Goal: Task Accomplishment & Management: Use online tool/utility

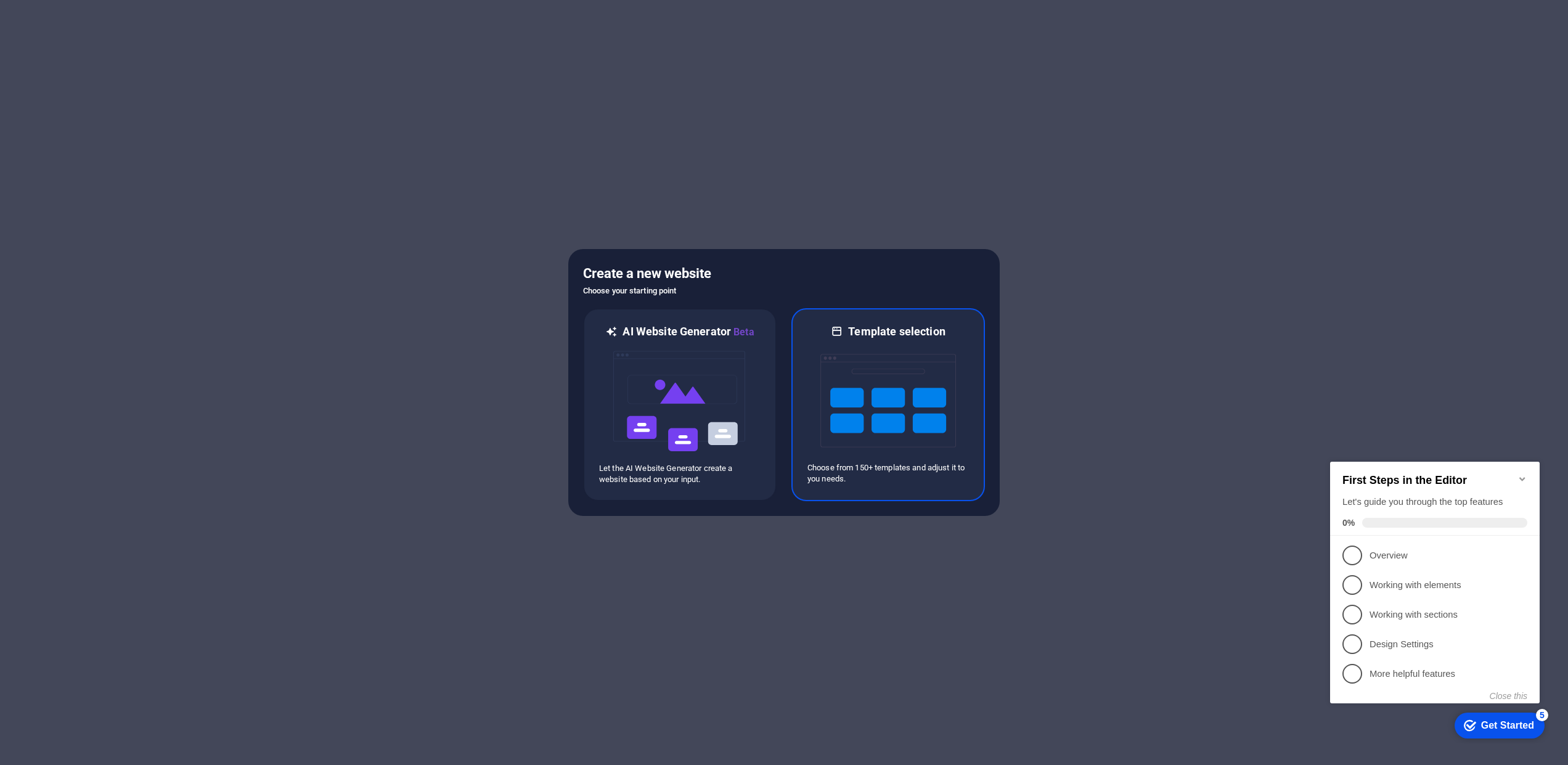
click at [852, 410] on img at bounding box center [888, 401] width 135 height 124
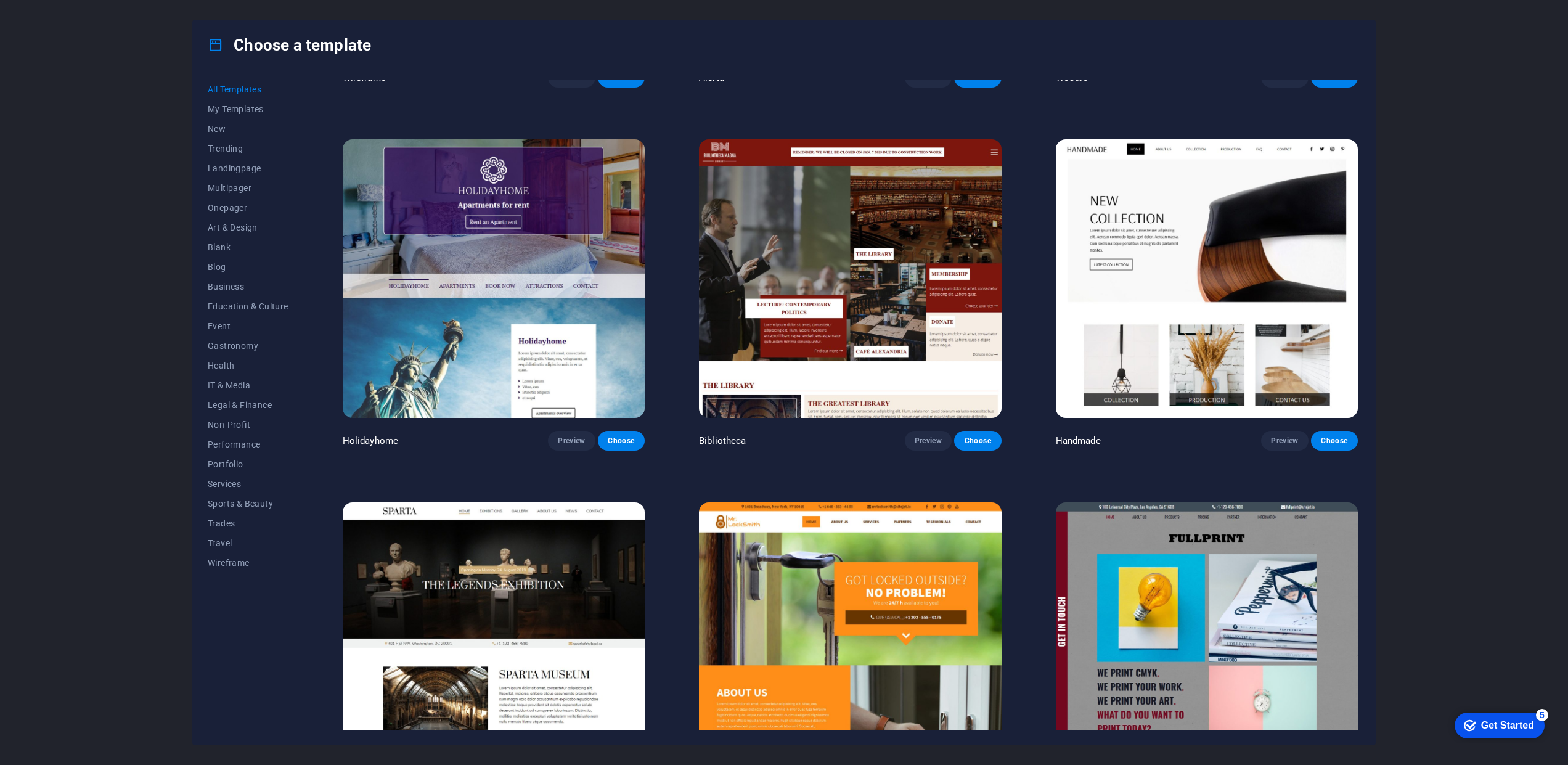
scroll to position [2465, 0]
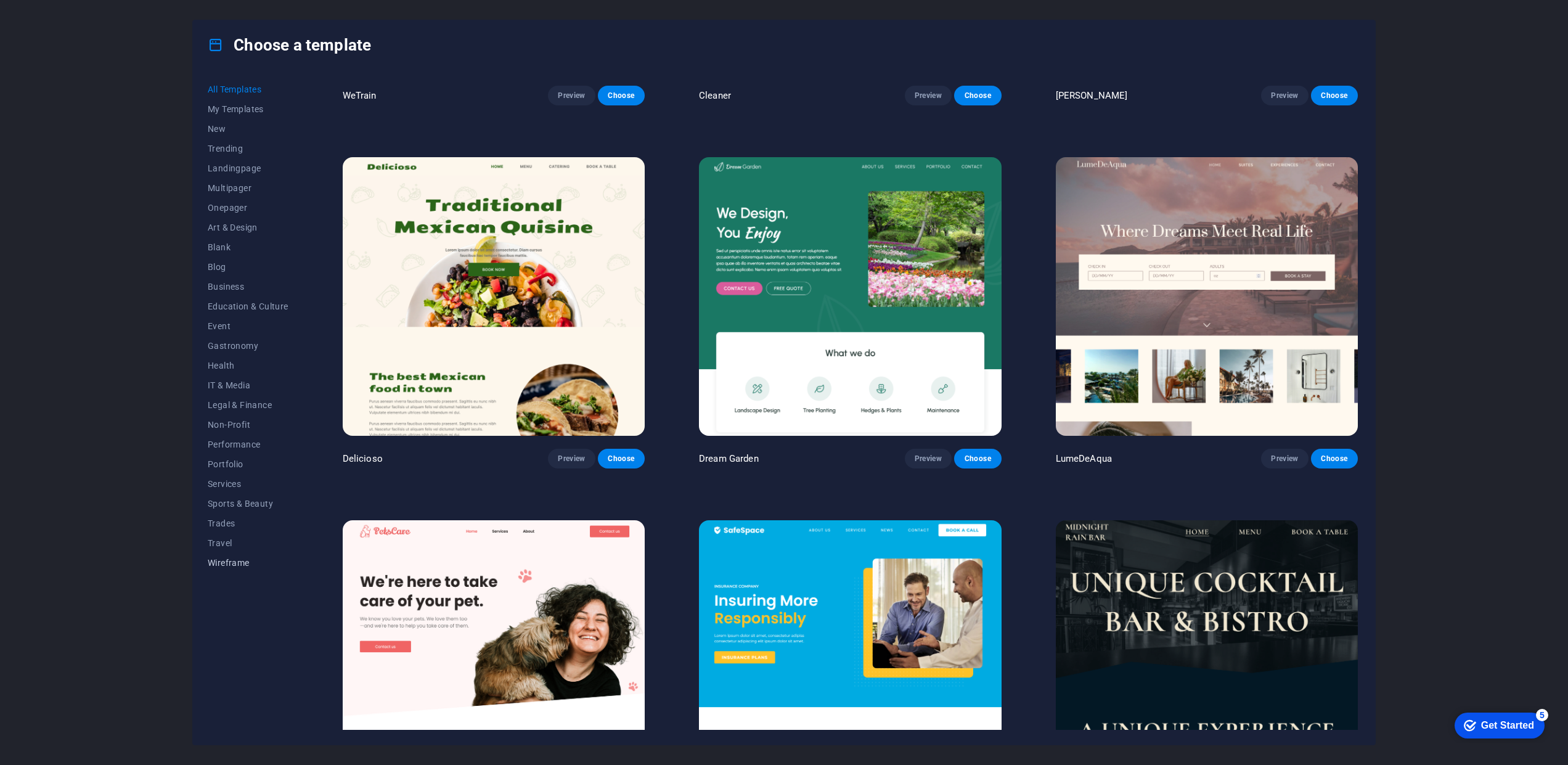
click at [231, 565] on span "Wireframe" at bounding box center [248, 562] width 81 height 10
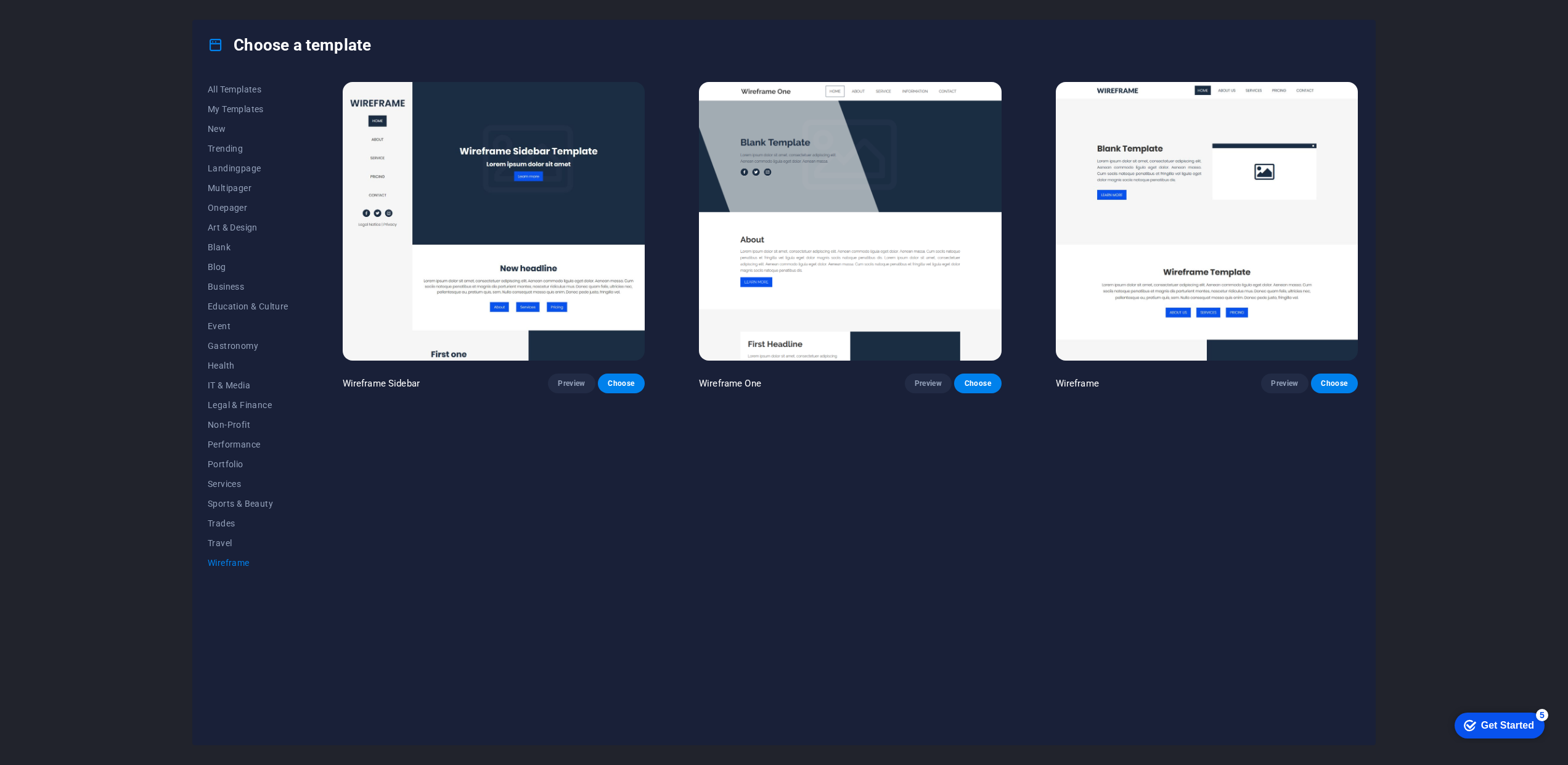
scroll to position [0, 0]
click at [240, 443] on span "Performance" at bounding box center [248, 444] width 81 height 10
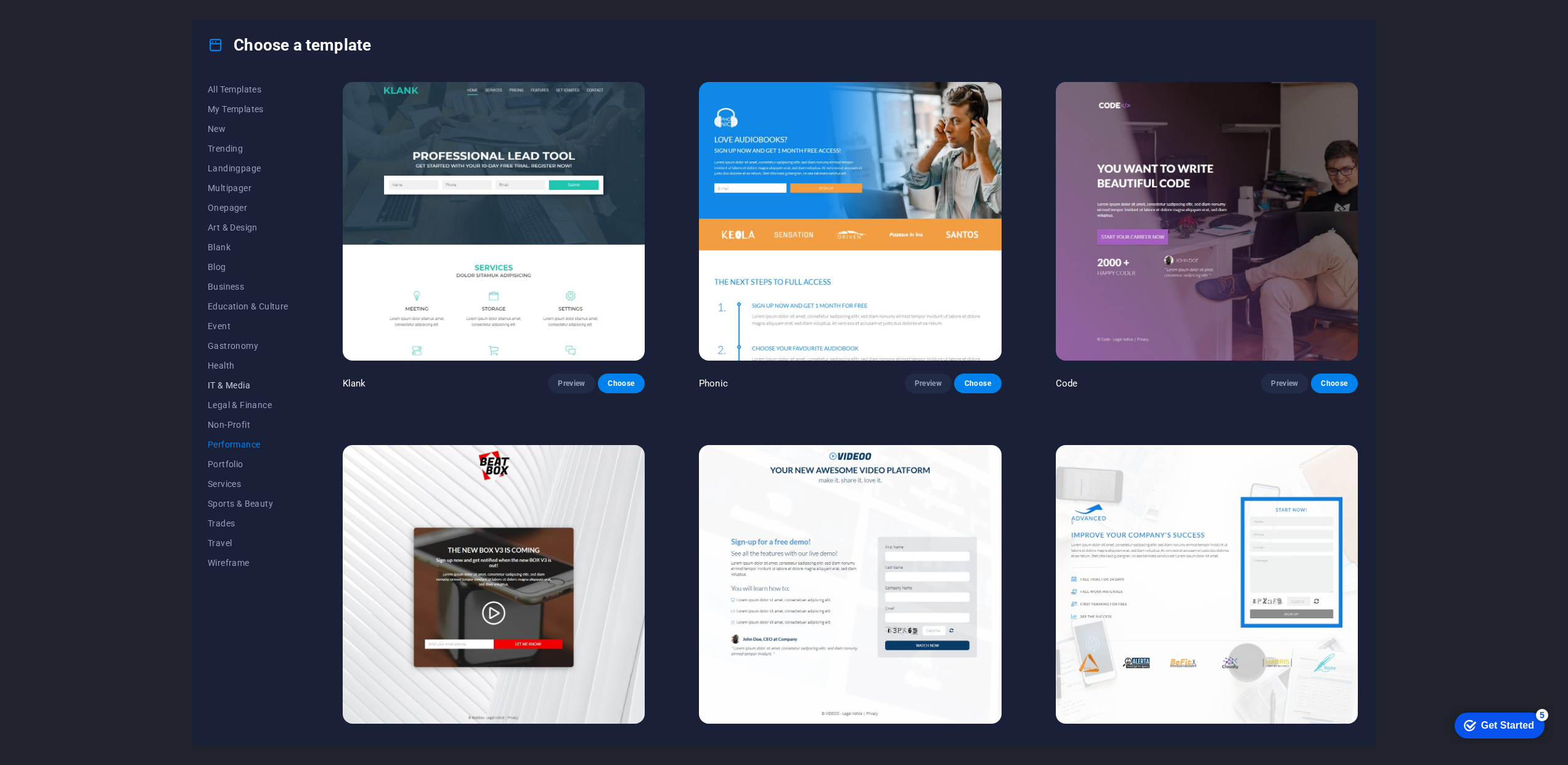
click at [238, 386] on span "IT & Media" at bounding box center [248, 385] width 81 height 10
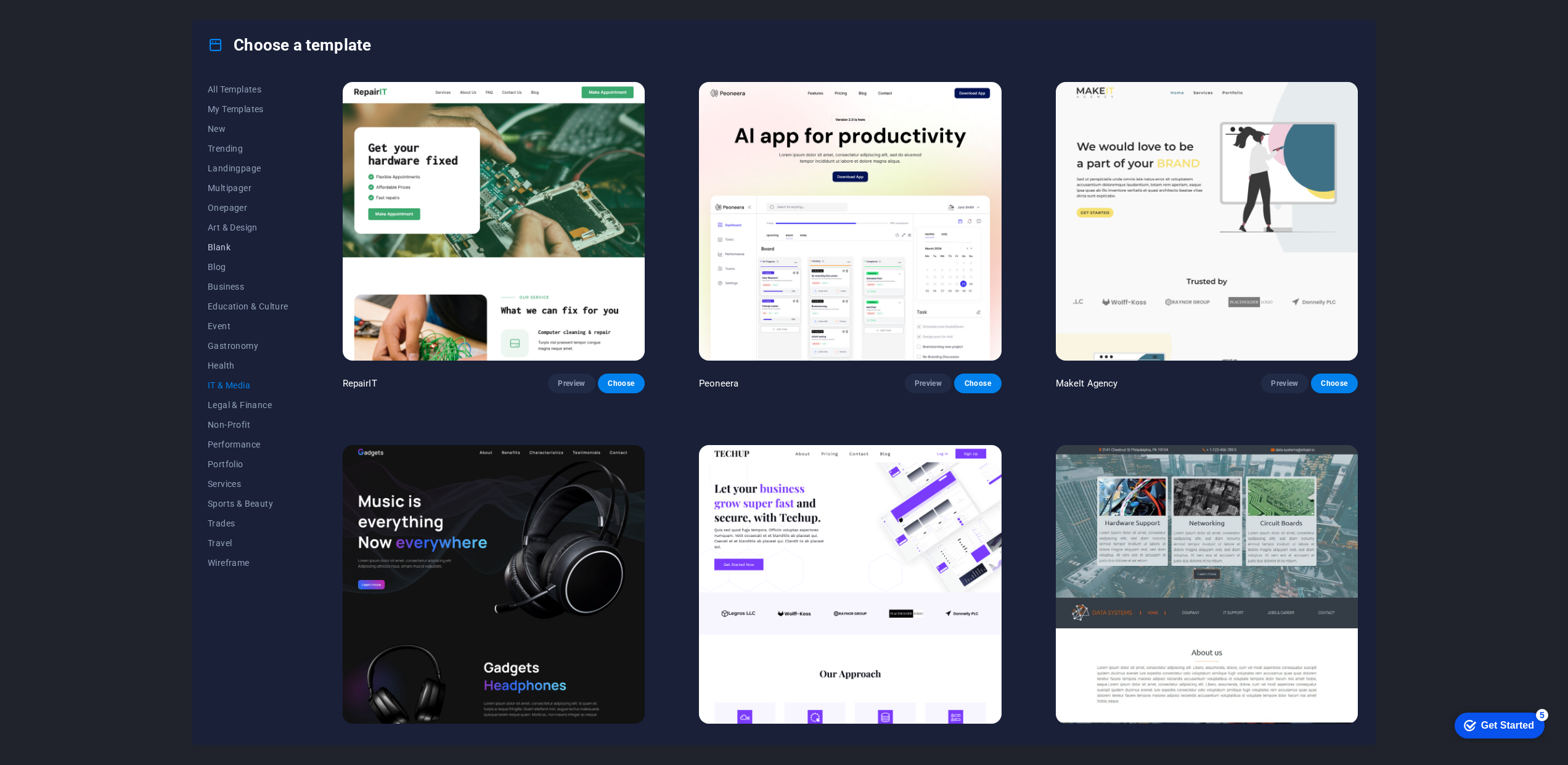
click at [224, 249] on span "Blank" at bounding box center [248, 247] width 81 height 10
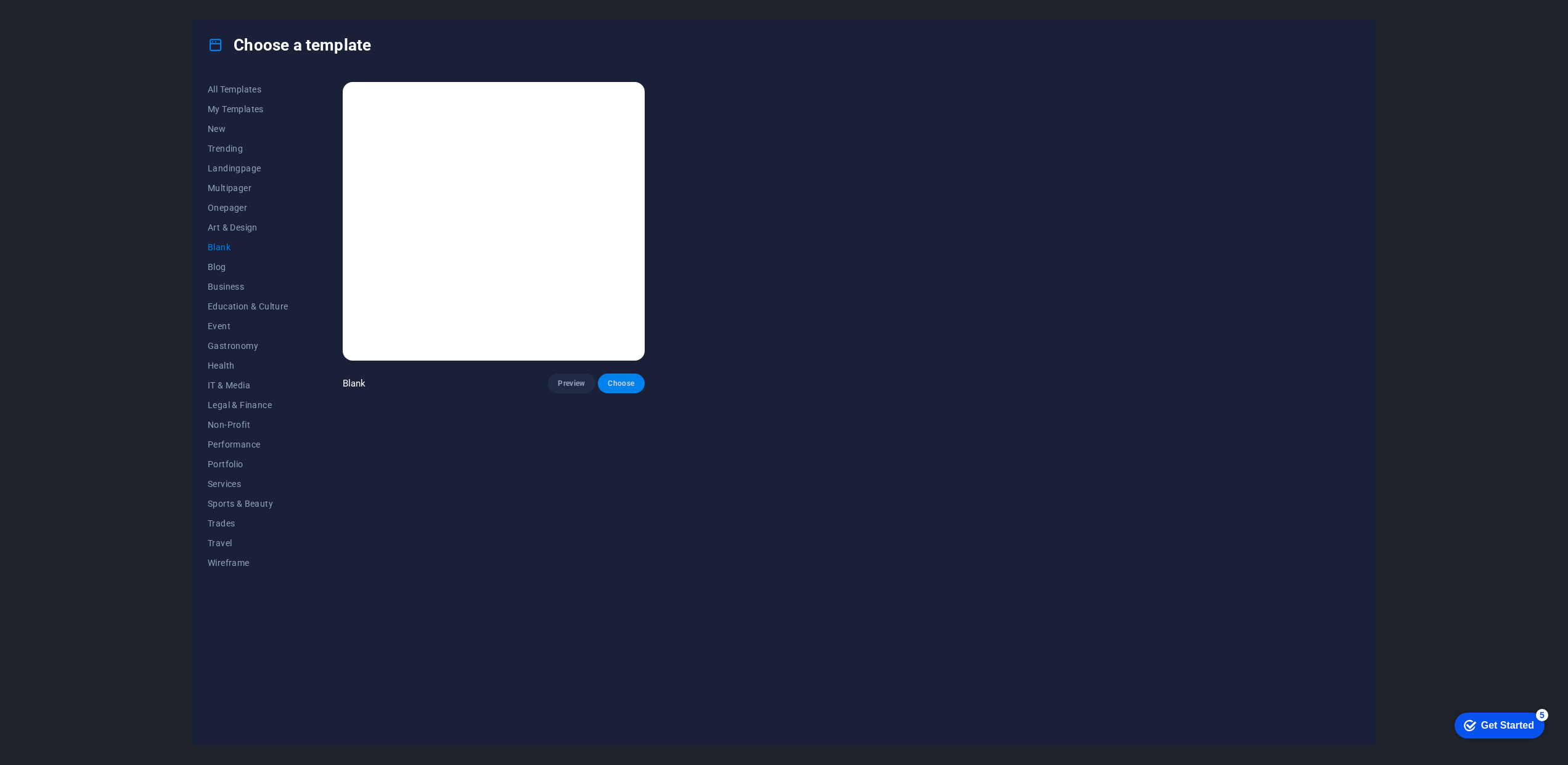
click at [622, 382] on span "Choose" at bounding box center [621, 383] width 27 height 10
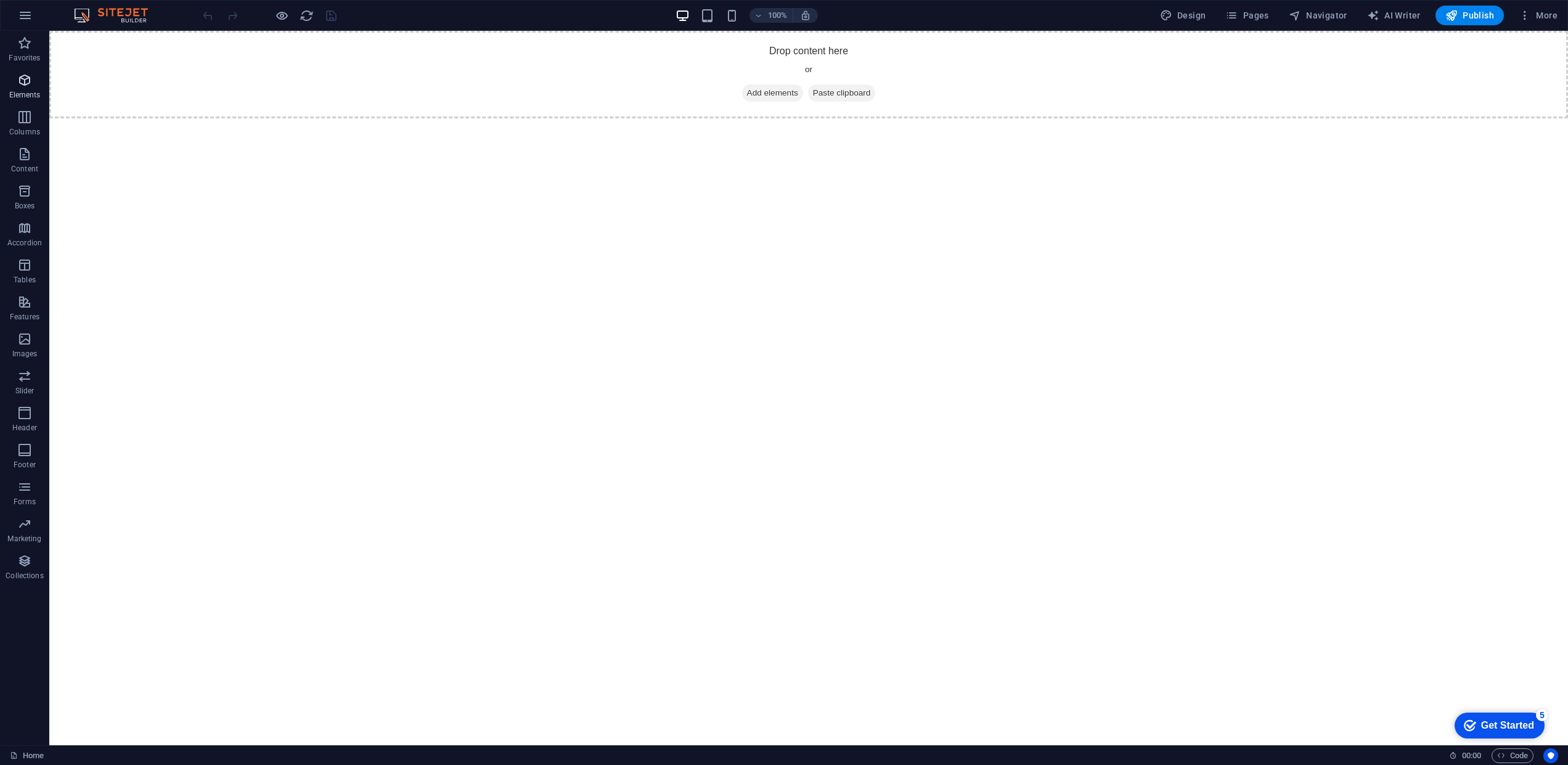
click at [25, 89] on span "Elements" at bounding box center [25, 87] width 49 height 29
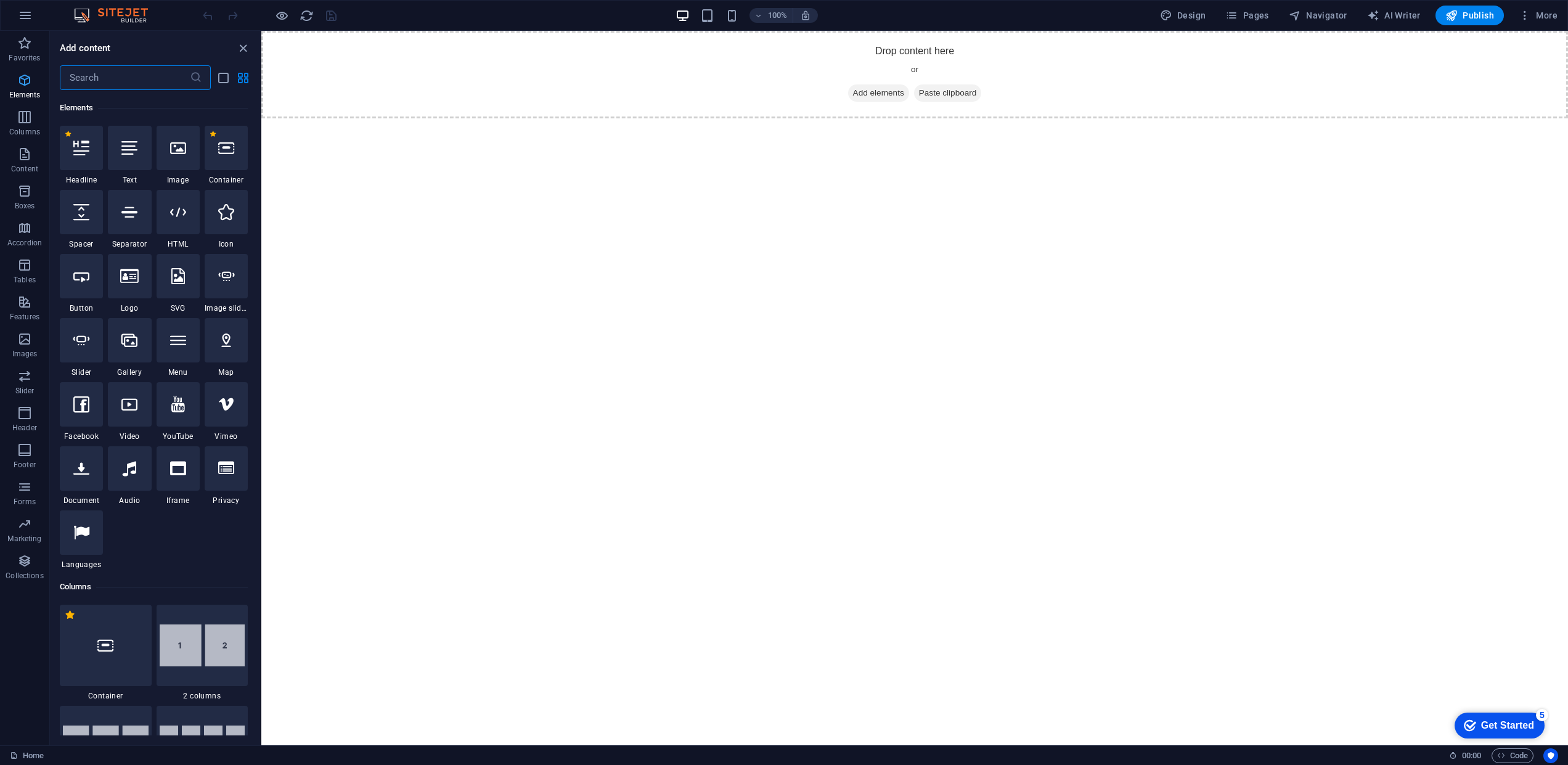
scroll to position [131, 0]
click at [140, 162] on div at bounding box center [129, 147] width 43 height 44
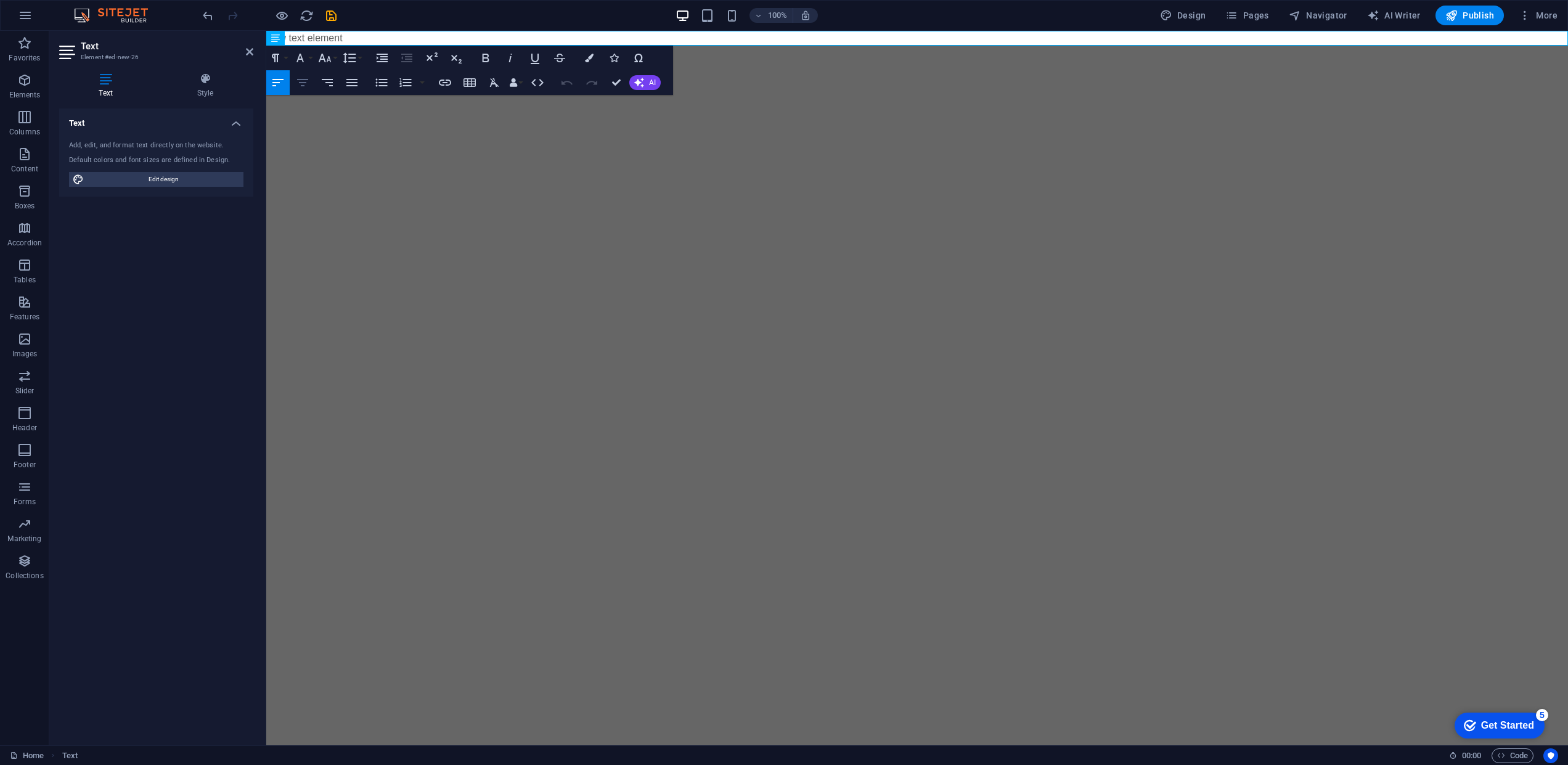
click at [302, 82] on icon "button" at bounding box center [303, 82] width 11 height 7
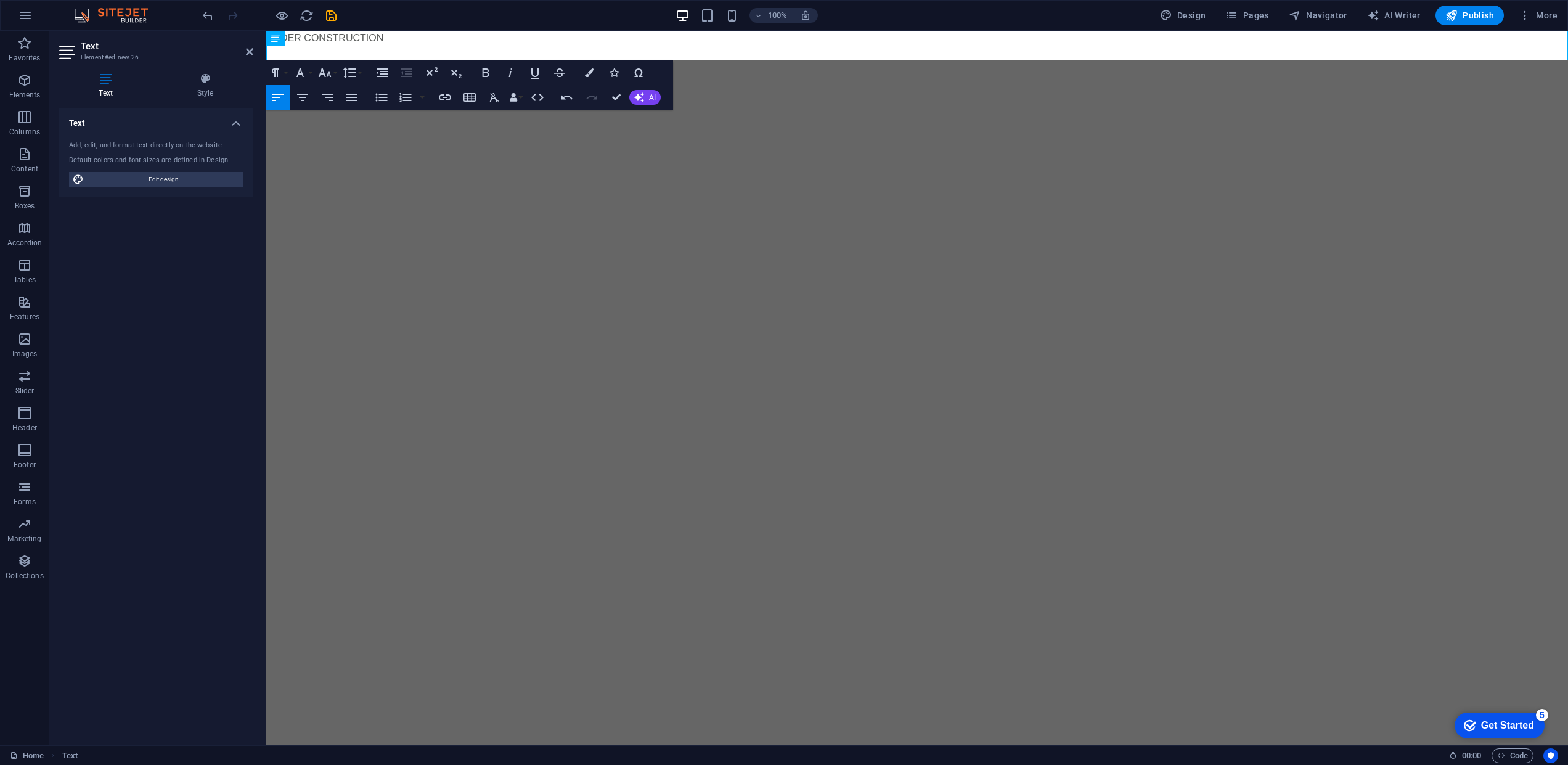
click at [1226, 60] on html "Skip to main content UNDER CONSTRUCTION" at bounding box center [917, 45] width 1302 height 29
click at [415, 35] on p "UNDER CONSTRUCTION" at bounding box center [917, 38] width 1302 height 15
drag, startPoint x: 415, startPoint y: 35, endPoint x: 523, endPoint y: 89, distance: 120.7
click at [266, 31] on html "Skip to main content UNDER CONSTRUCTION" at bounding box center [917, 45] width 1302 height 29
click at [323, 75] on icon "button" at bounding box center [325, 72] width 15 height 15
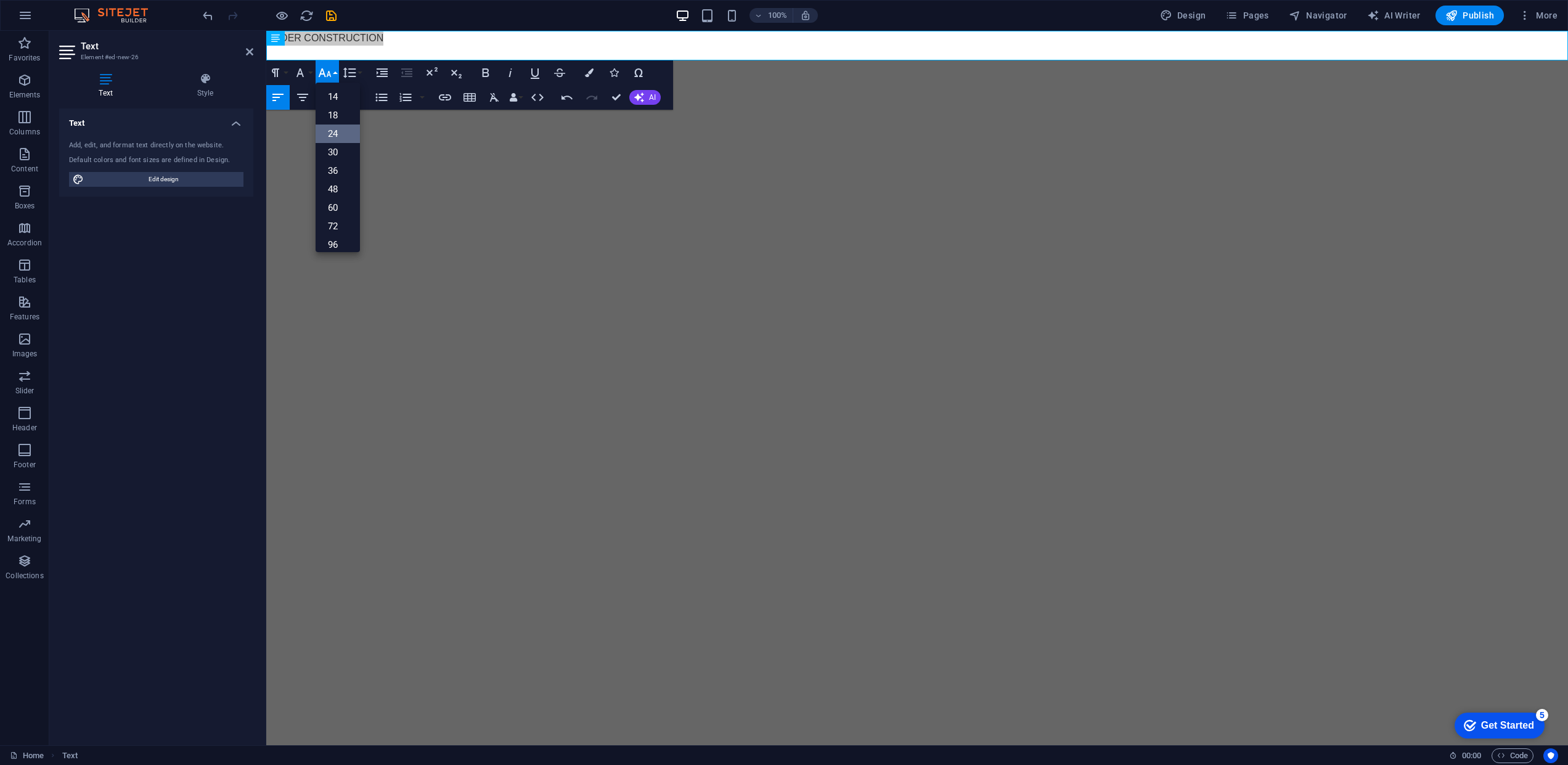
scroll to position [99, 0]
click at [337, 232] on link "96" at bounding box center [337, 238] width 44 height 18
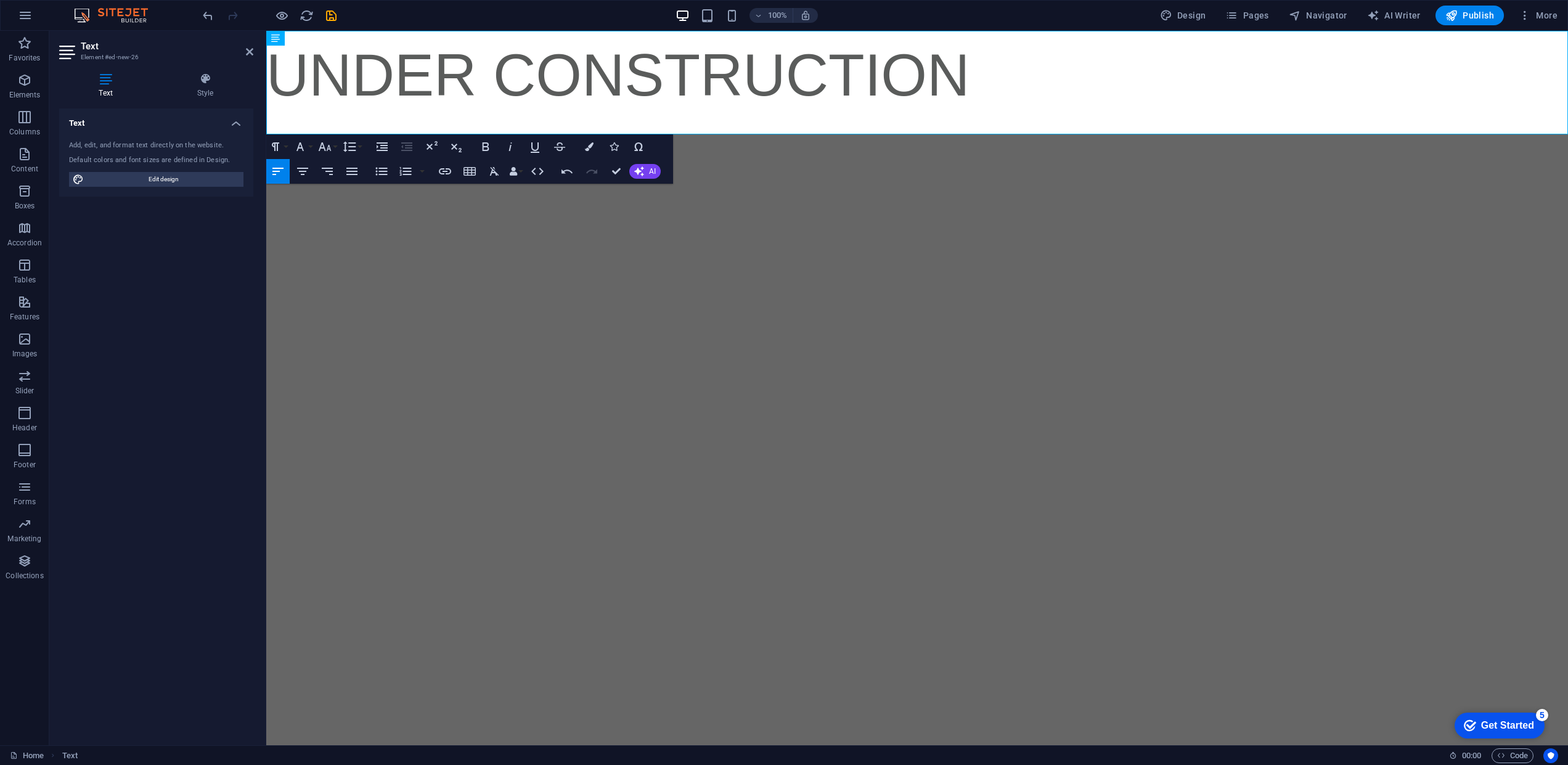
click at [1006, 135] on html "Skip to main content UNDER CONSTRUCTION" at bounding box center [917, 82] width 1302 height 104
click at [932, 75] on p "UNDER CONSTRUCTION" at bounding box center [917, 75] width 1302 height 89
click at [904, 135] on html "Skip to main content UNDER CONSTRUCTION" at bounding box center [917, 82] width 1302 height 104
click at [657, 135] on html "Skip to main content UNDER CONSTRUCTION" at bounding box center [917, 82] width 1302 height 104
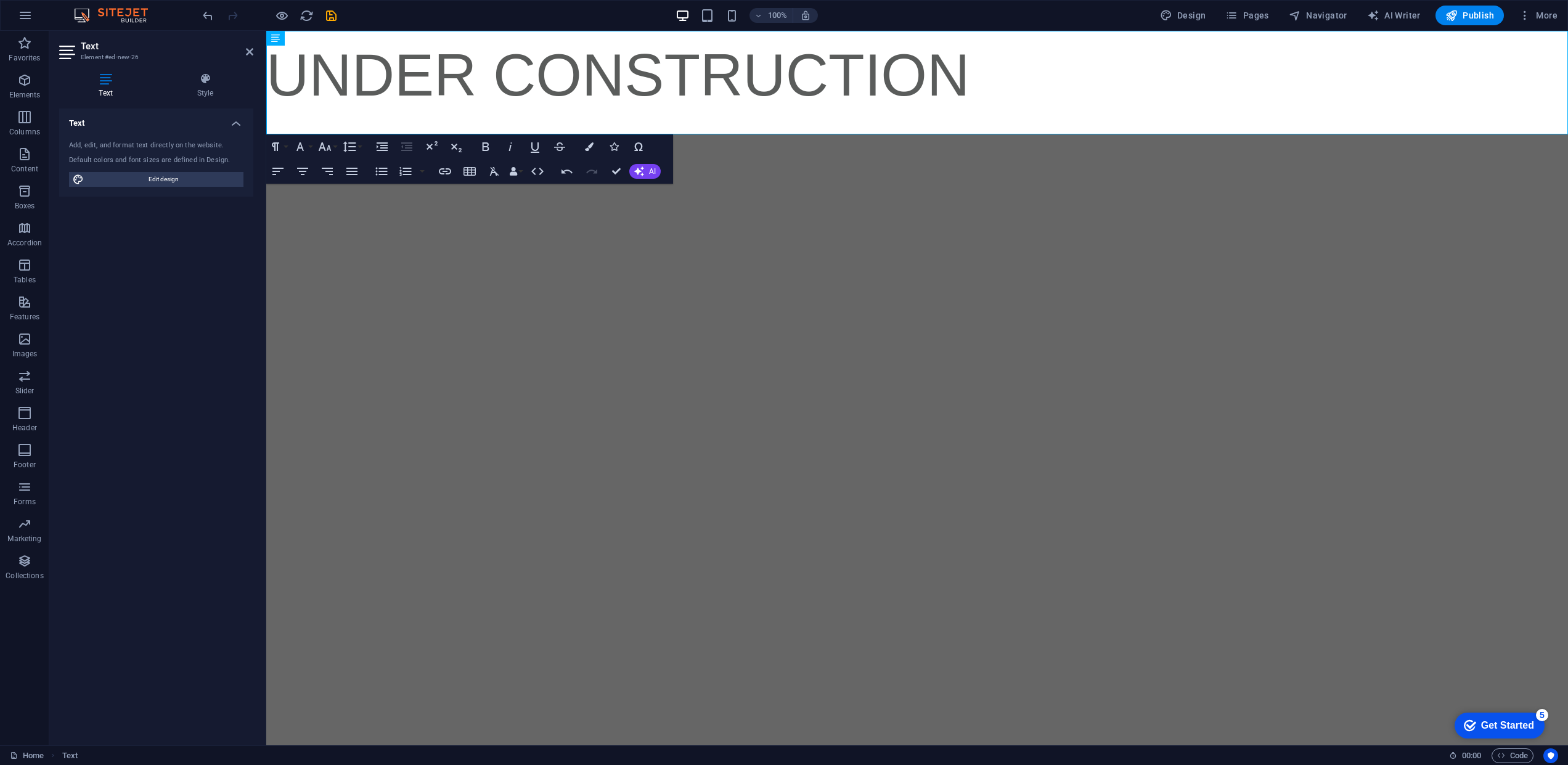
click at [135, 379] on div "Text Add, edit, and format text directly on the website. Default colors and fon…" at bounding box center [156, 421] width 194 height 626
click at [29, 85] on icon "button" at bounding box center [25, 80] width 15 height 15
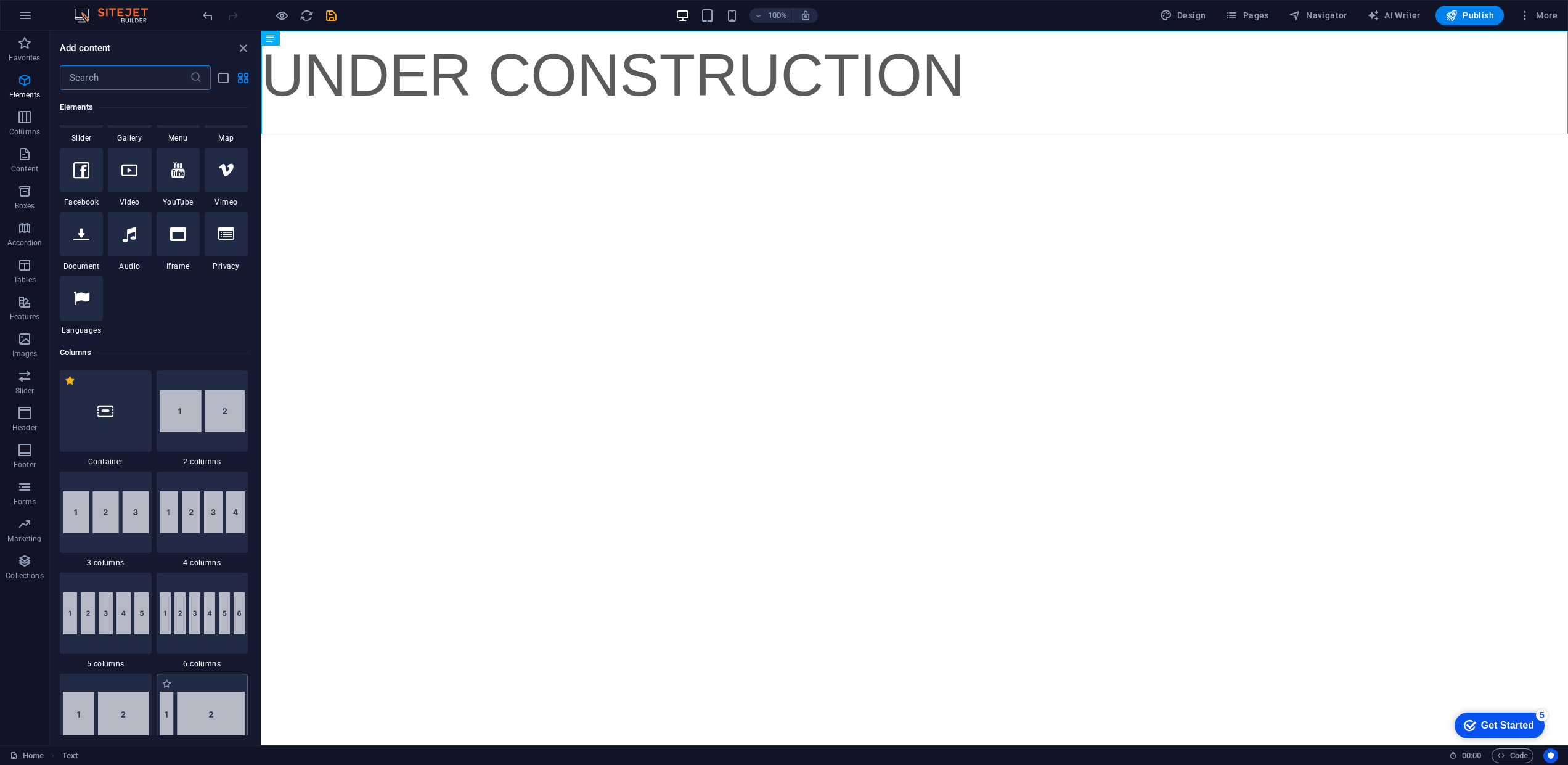
scroll to position [501, 0]
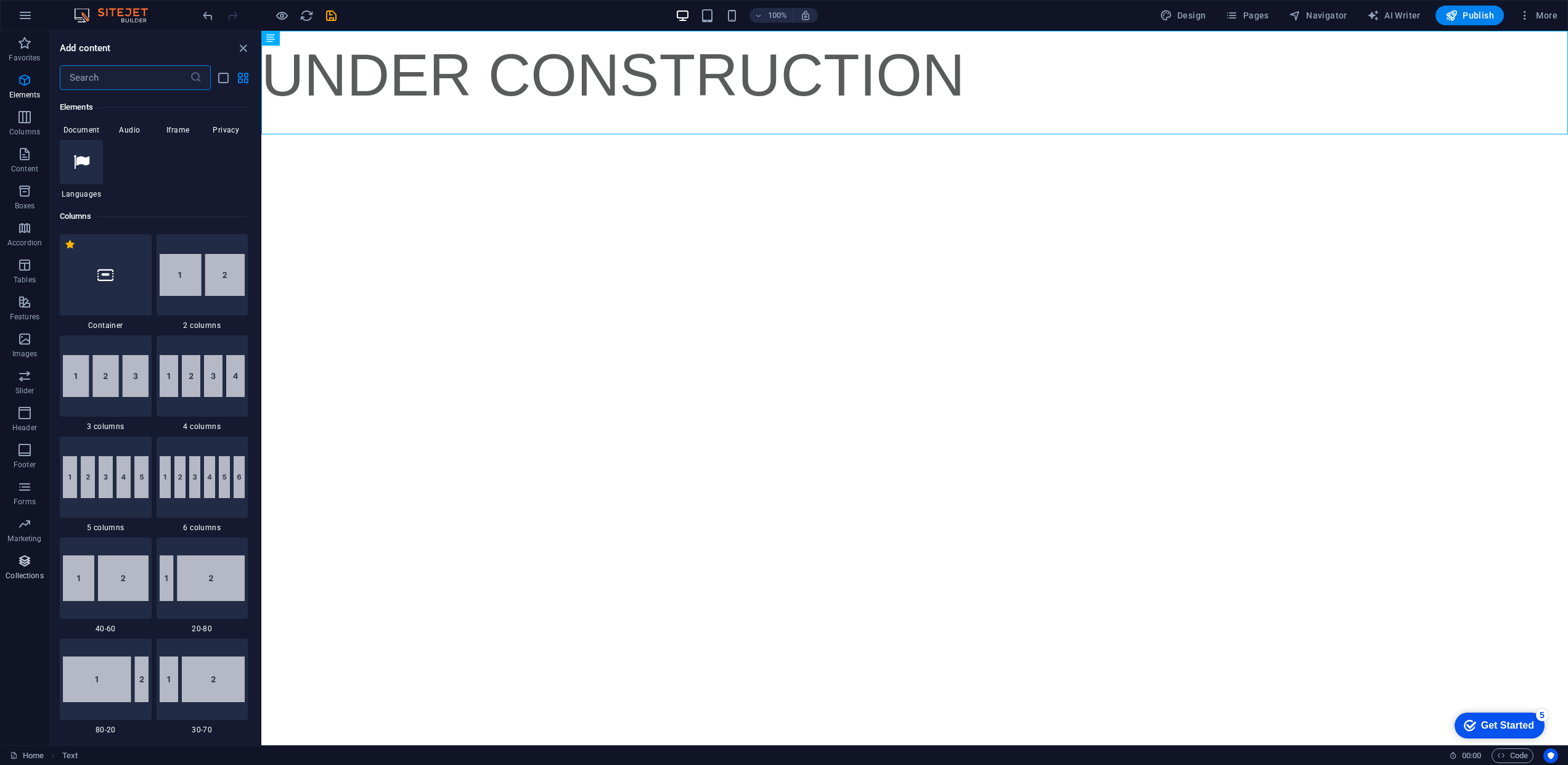
click at [24, 569] on span "Collections" at bounding box center [25, 568] width 49 height 29
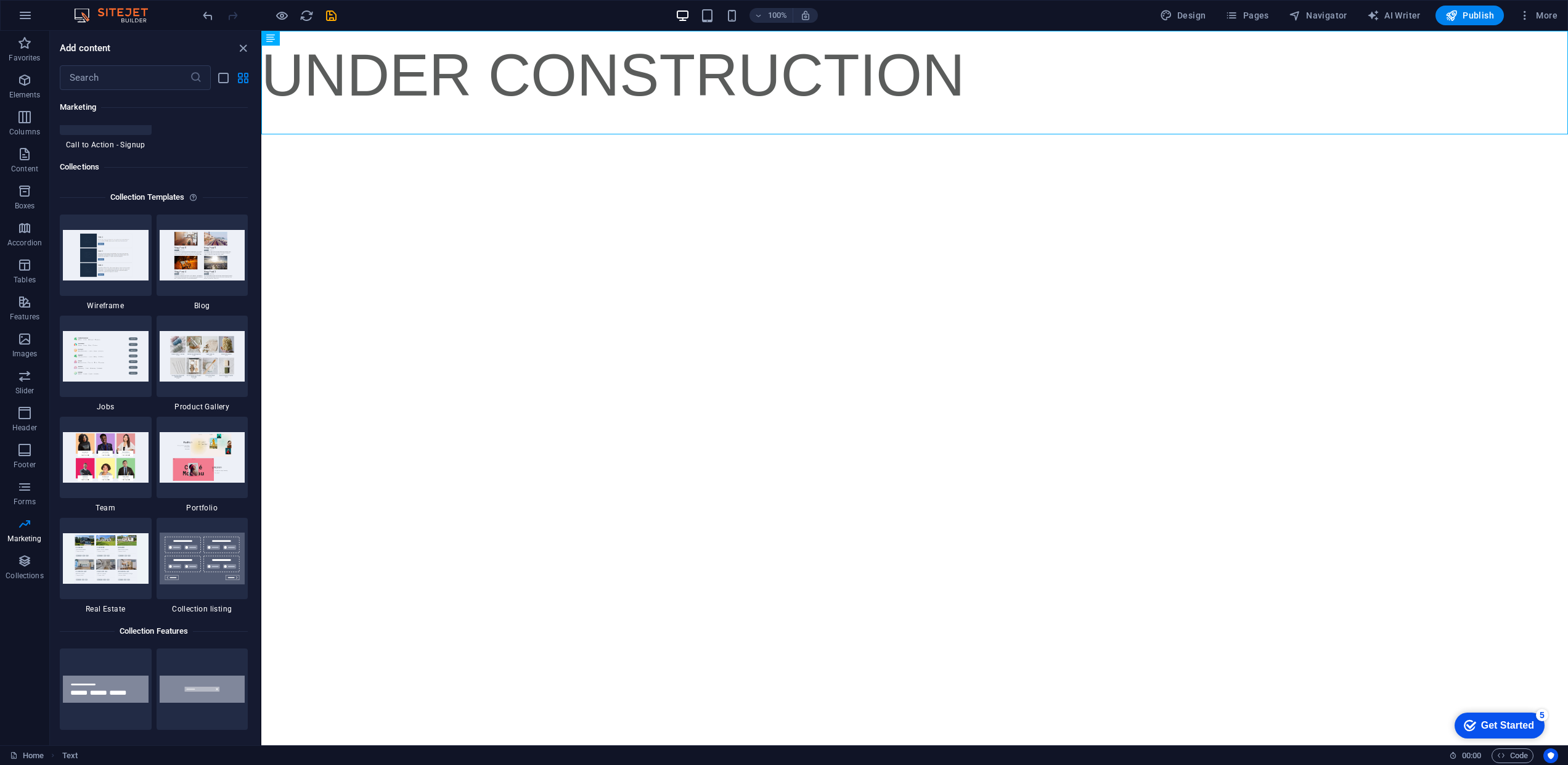
scroll to position [11221, 0]
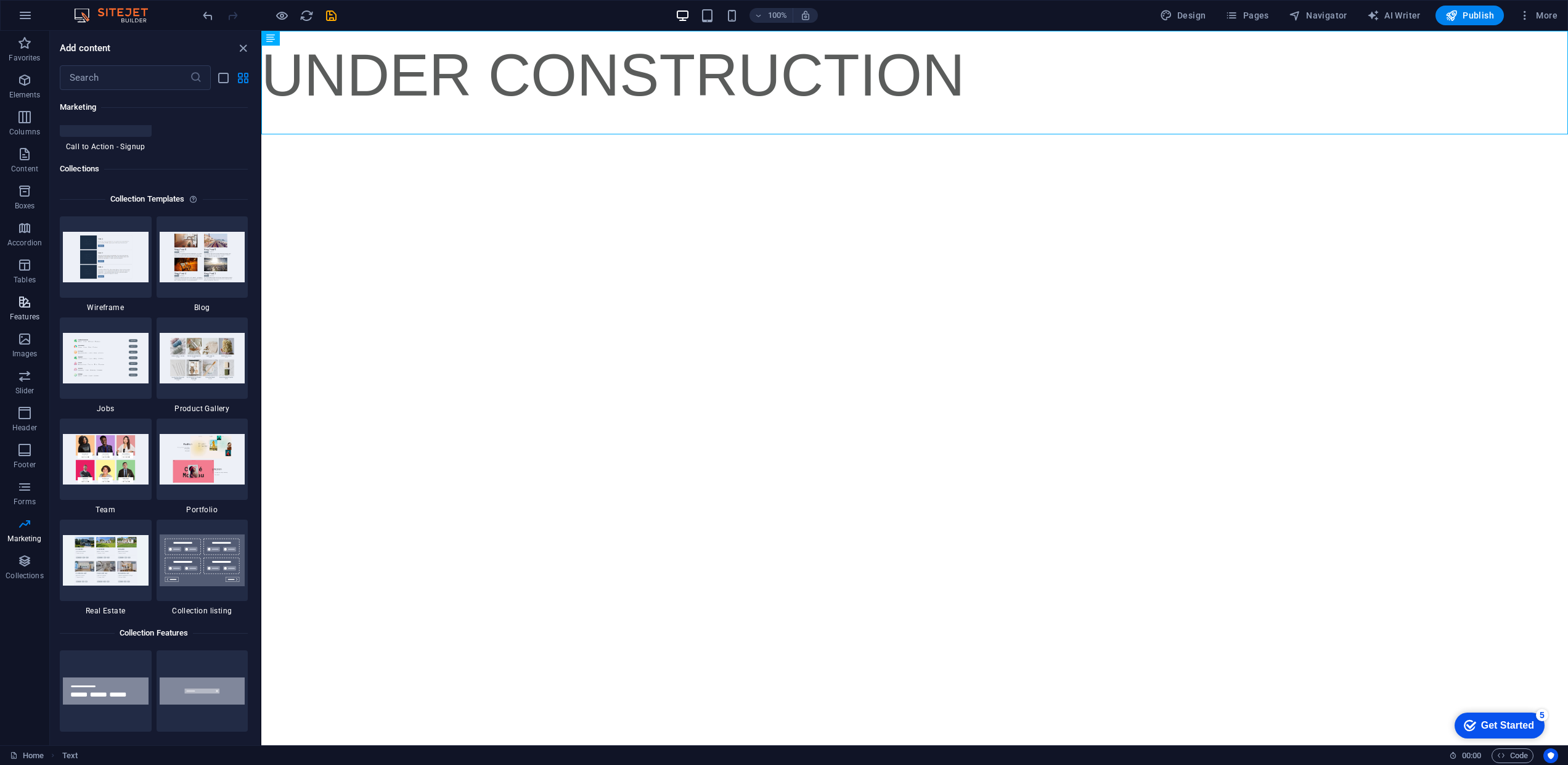
click at [20, 318] on p "Features" at bounding box center [24, 317] width 29 height 10
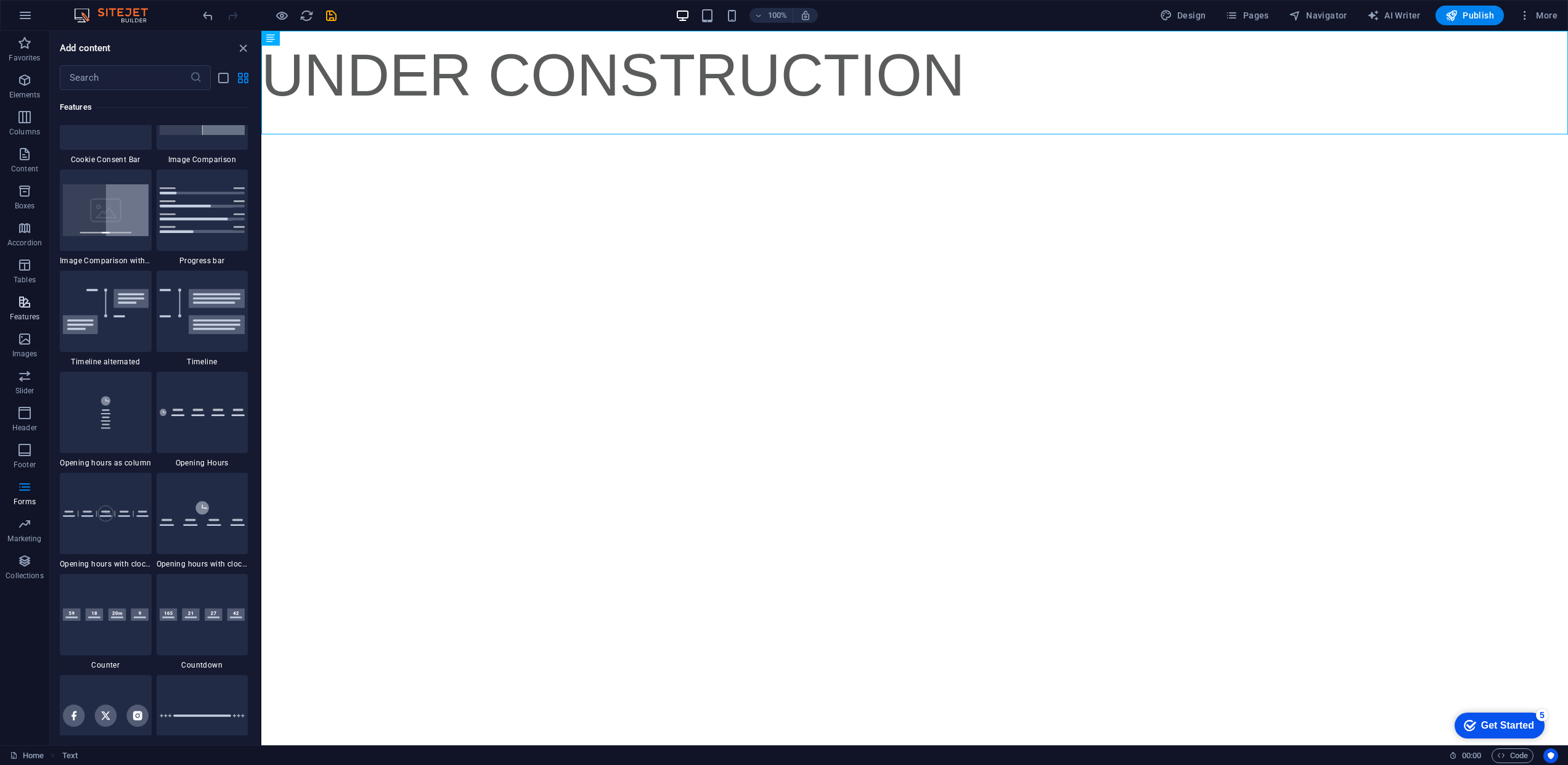
scroll to position [4804, 0]
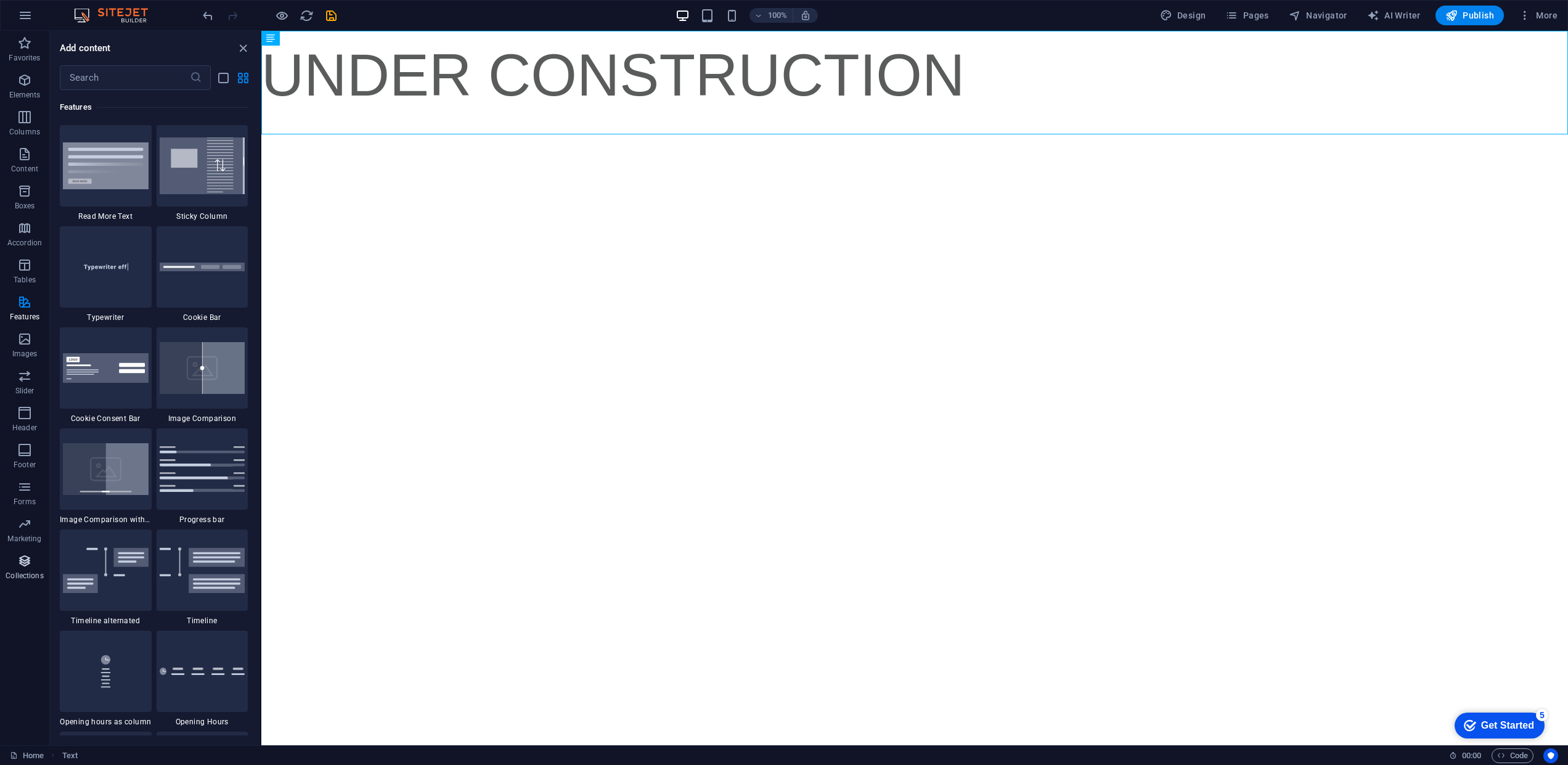
click at [23, 565] on icon "button" at bounding box center [25, 561] width 15 height 15
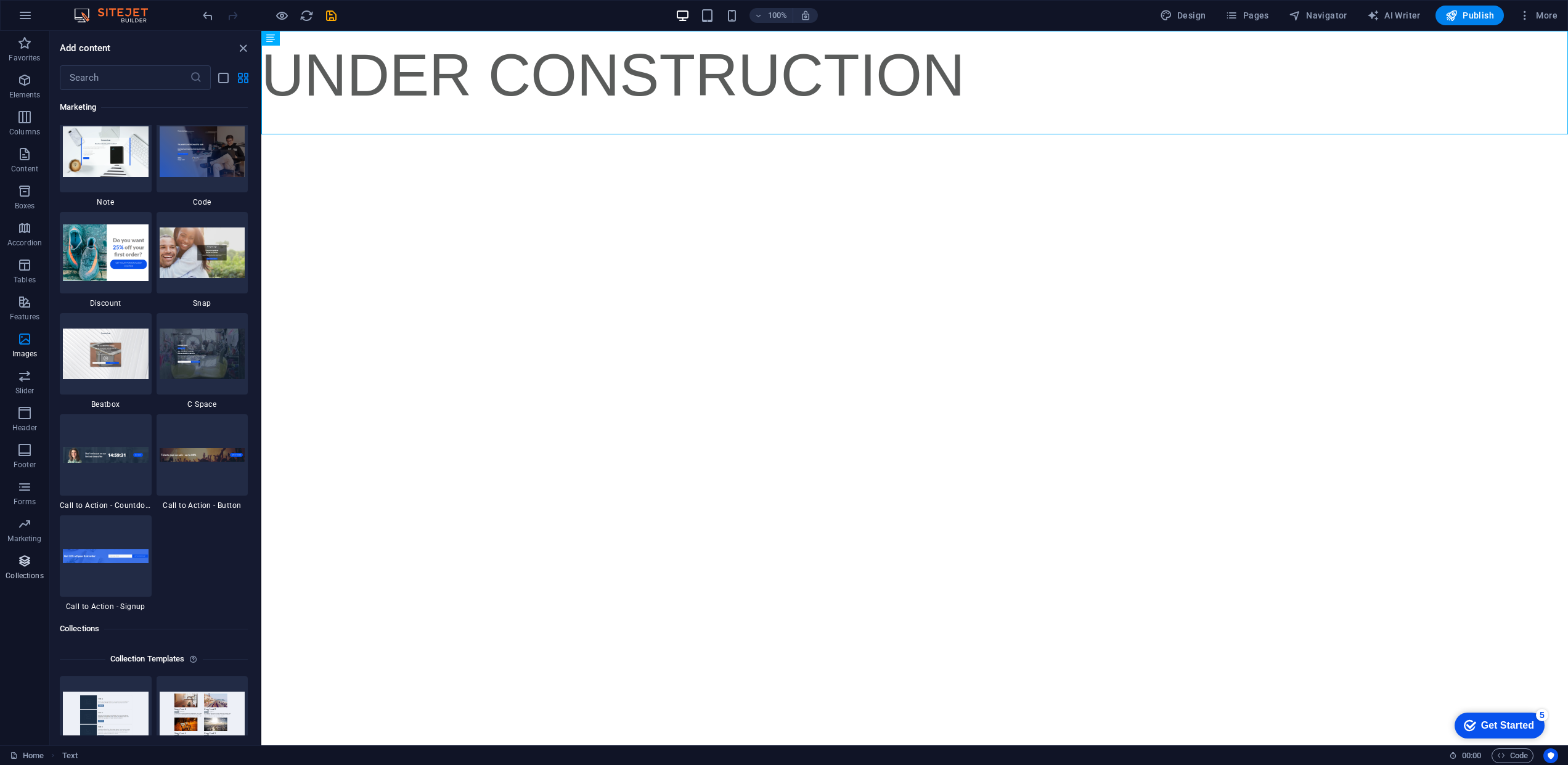
scroll to position [11283, 0]
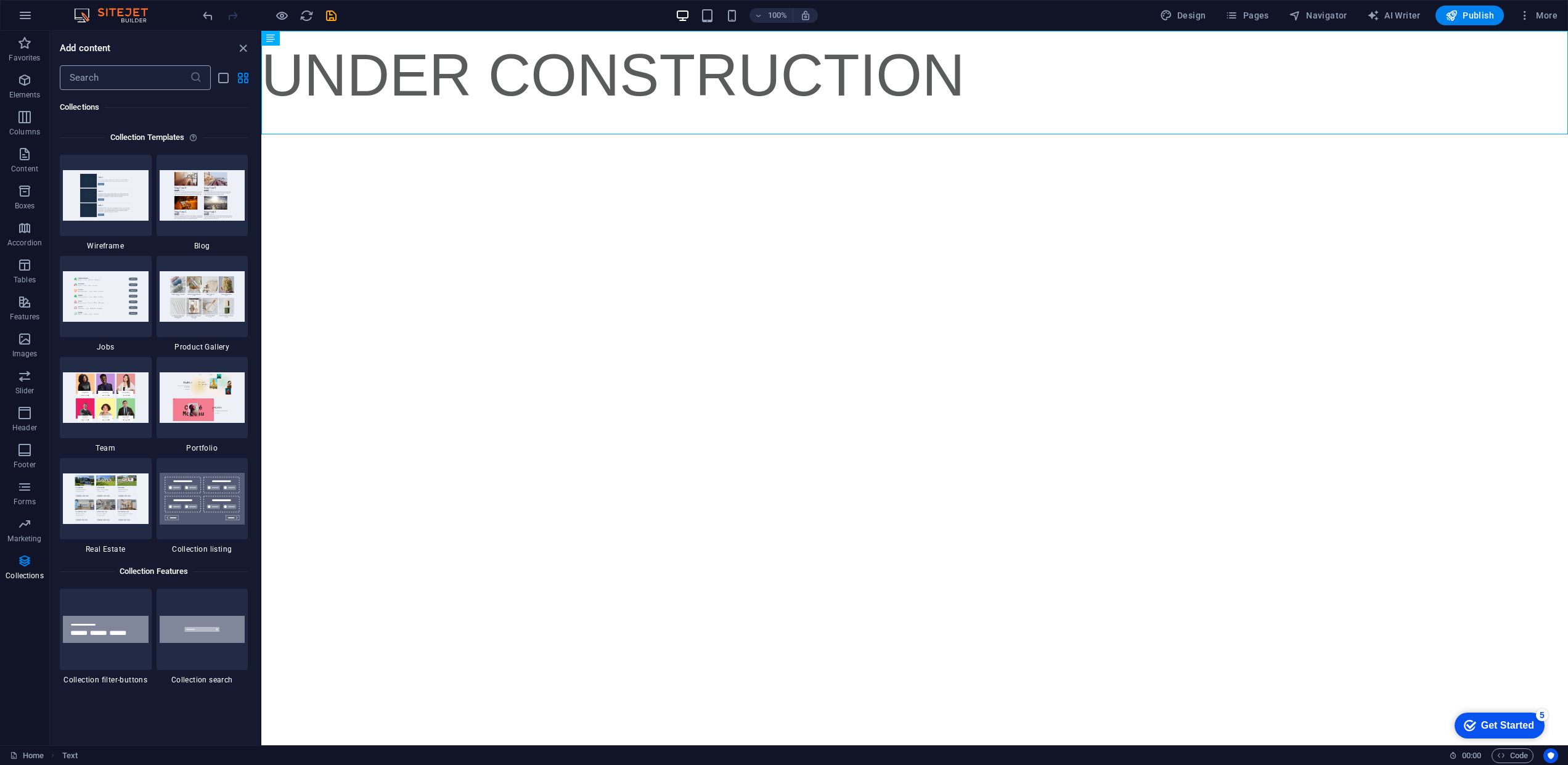
click at [112, 79] on input "text" at bounding box center [124, 77] width 130 height 25
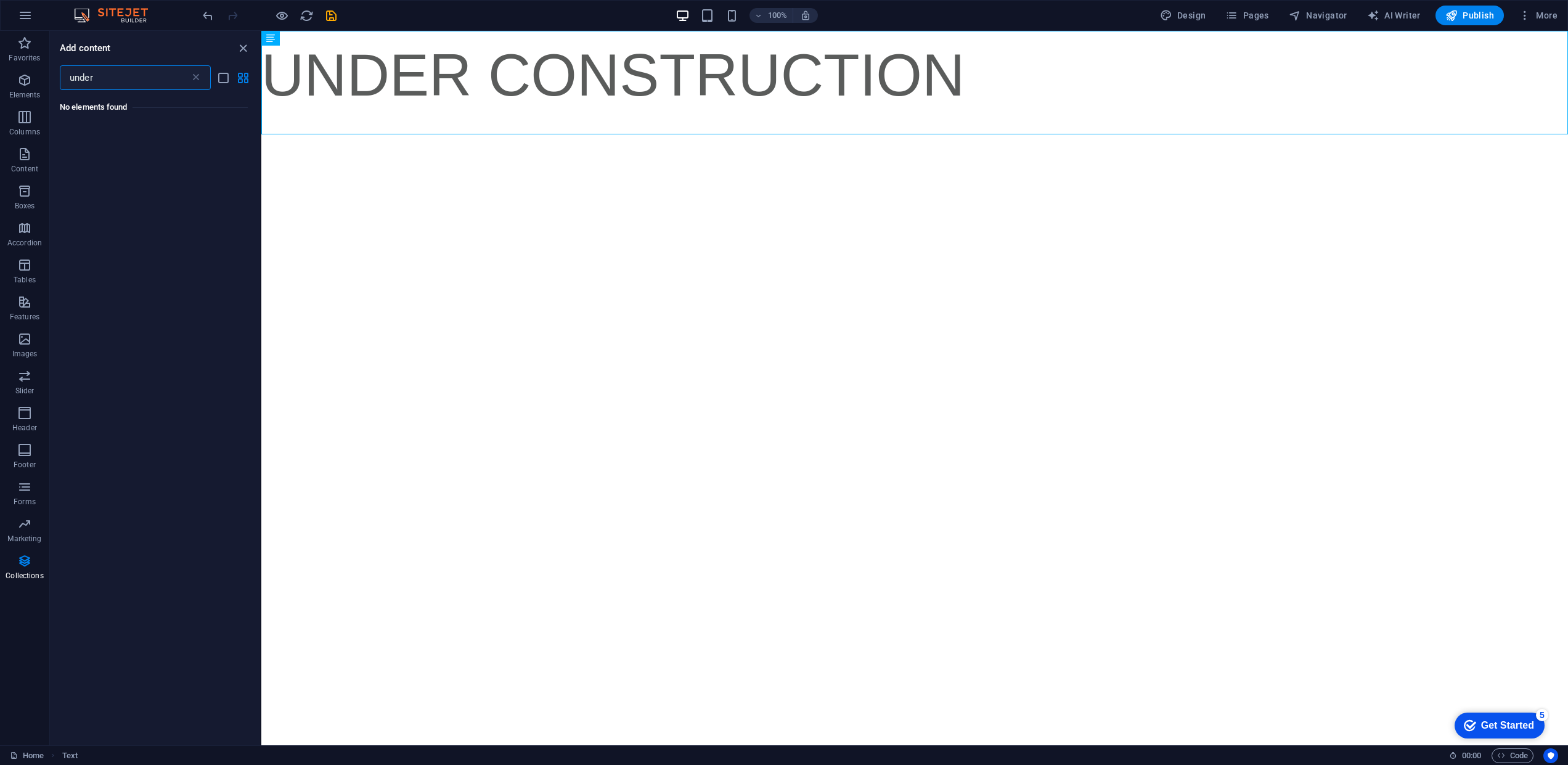
scroll to position [0, 0]
drag, startPoint x: 105, startPoint y: 77, endPoint x: 15, endPoint y: 85, distance: 90.4
click at [15, 85] on div "Favorites Elements Columns Content Boxes Accordion Tables Features Images Slide…" at bounding box center [131, 388] width 261 height 714
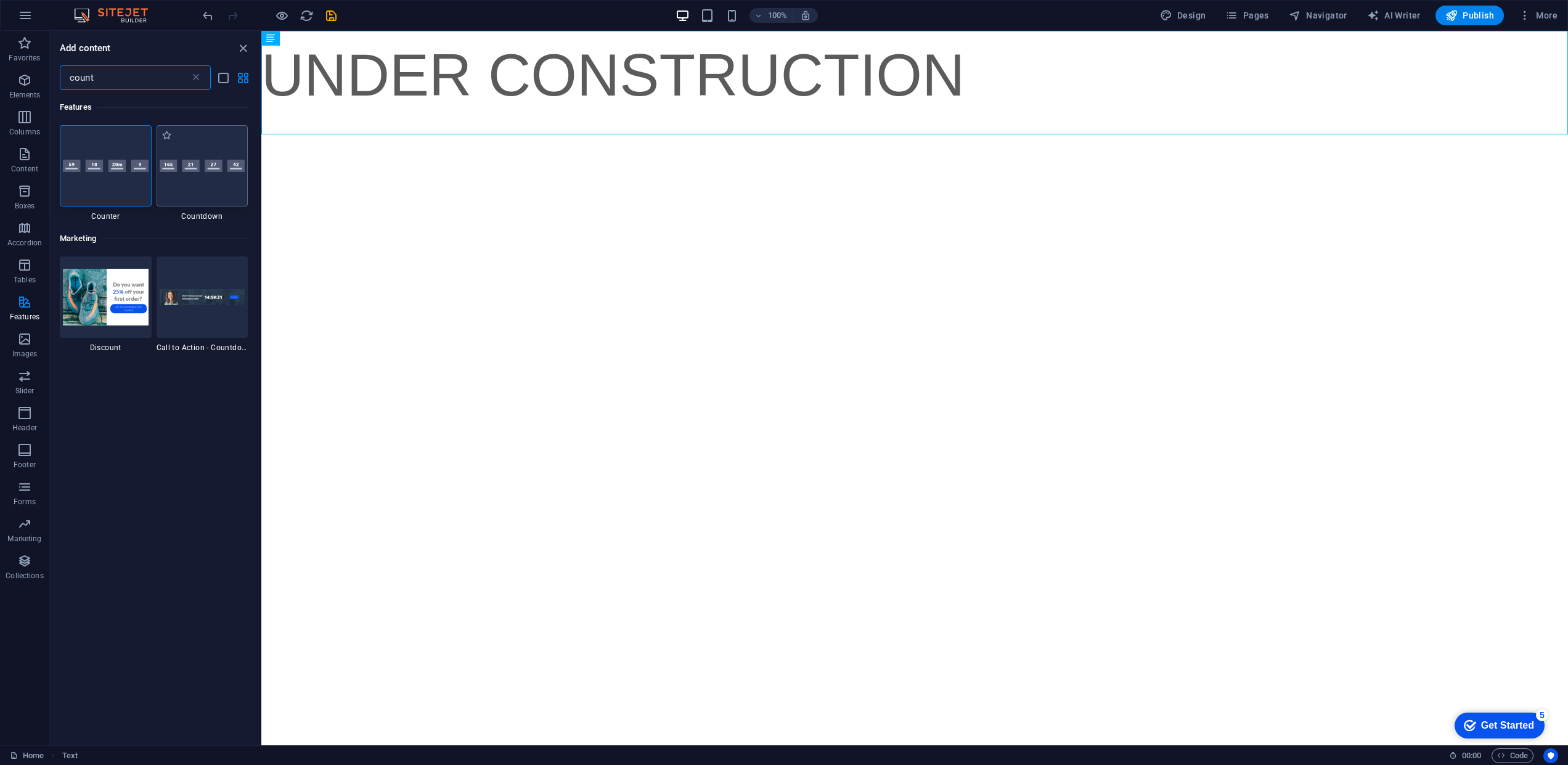
type input "count"
click at [210, 194] on div at bounding box center [203, 166] width 92 height 82
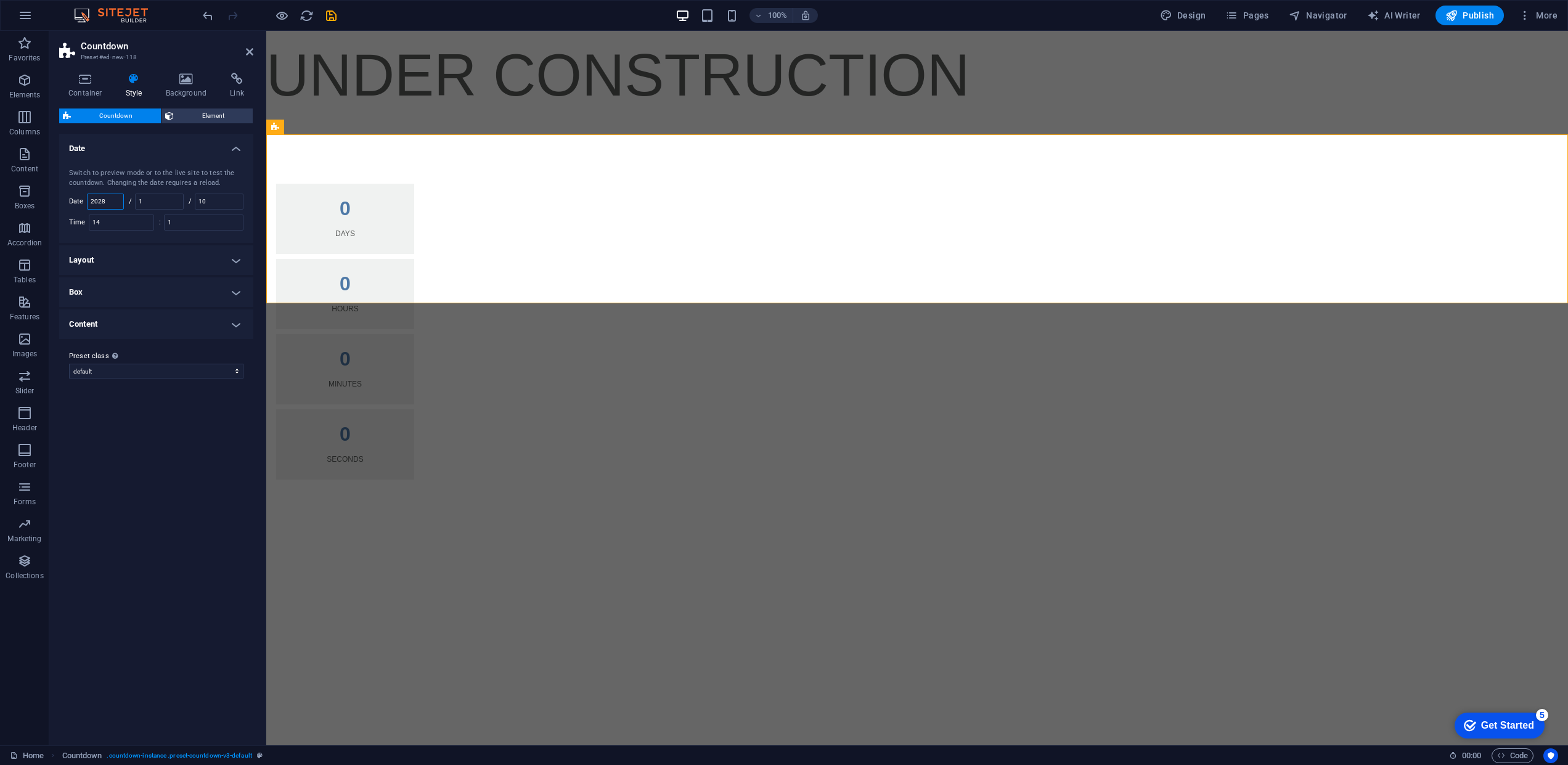
drag, startPoint x: 103, startPoint y: 199, endPoint x: 132, endPoint y: 200, distance: 29.0
click at [132, 200] on div "Switch to preview mode or to the live site to test the countdown. Changing the …" at bounding box center [156, 200] width 199 height 87
type input "2025"
click at [173, 203] on input "1" at bounding box center [159, 201] width 48 height 15
drag, startPoint x: 173, startPoint y: 203, endPoint x: 85, endPoint y: 197, distance: 88.2
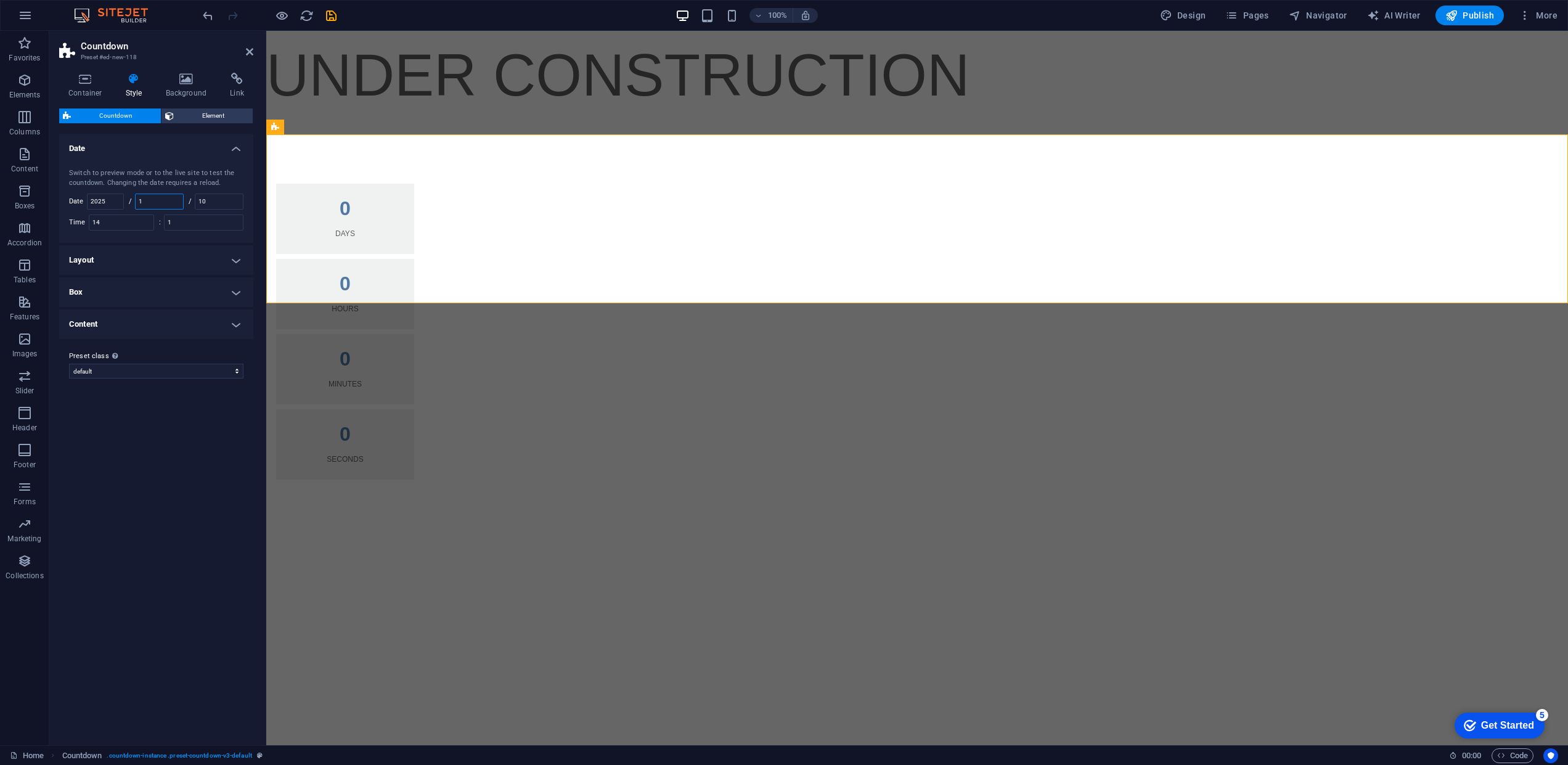
click at [85, 197] on div "Switch to preview mode or to the live site to test the countdown. Changing the …" at bounding box center [156, 200] width 199 height 87
type input "10"
click at [171, 257] on h4 "Layout" at bounding box center [156, 260] width 194 height 29
click at [180, 596] on div "Variants Default Date Switch to preview mode or to the live site to test the co…" at bounding box center [156, 435] width 194 height 602
click at [716, 95] on div "UNDER CONSTRUCTION" at bounding box center [917, 82] width 1302 height 104
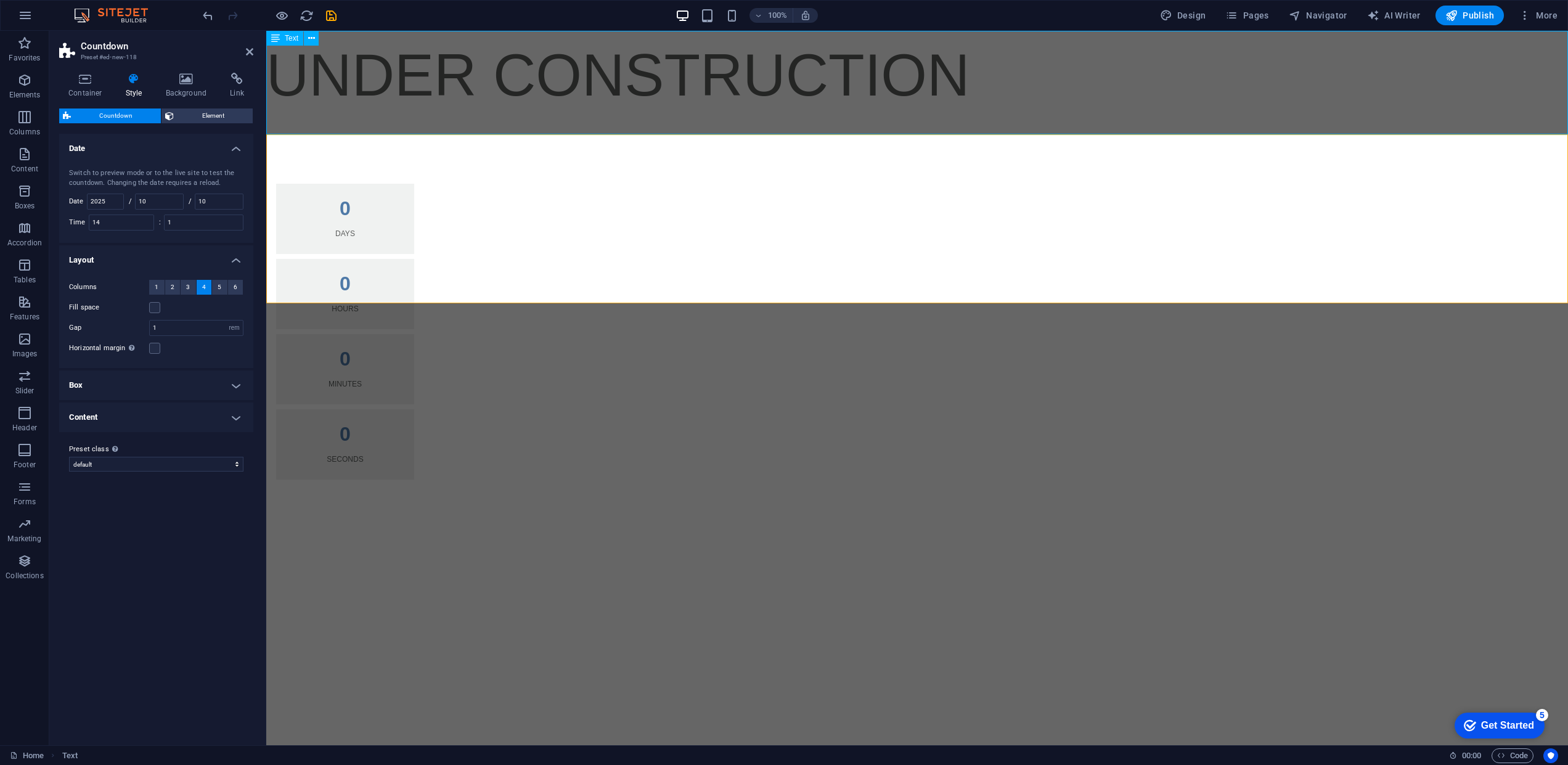
click at [716, 95] on div "UNDER CONSTRUCTION" at bounding box center [917, 82] width 1302 height 104
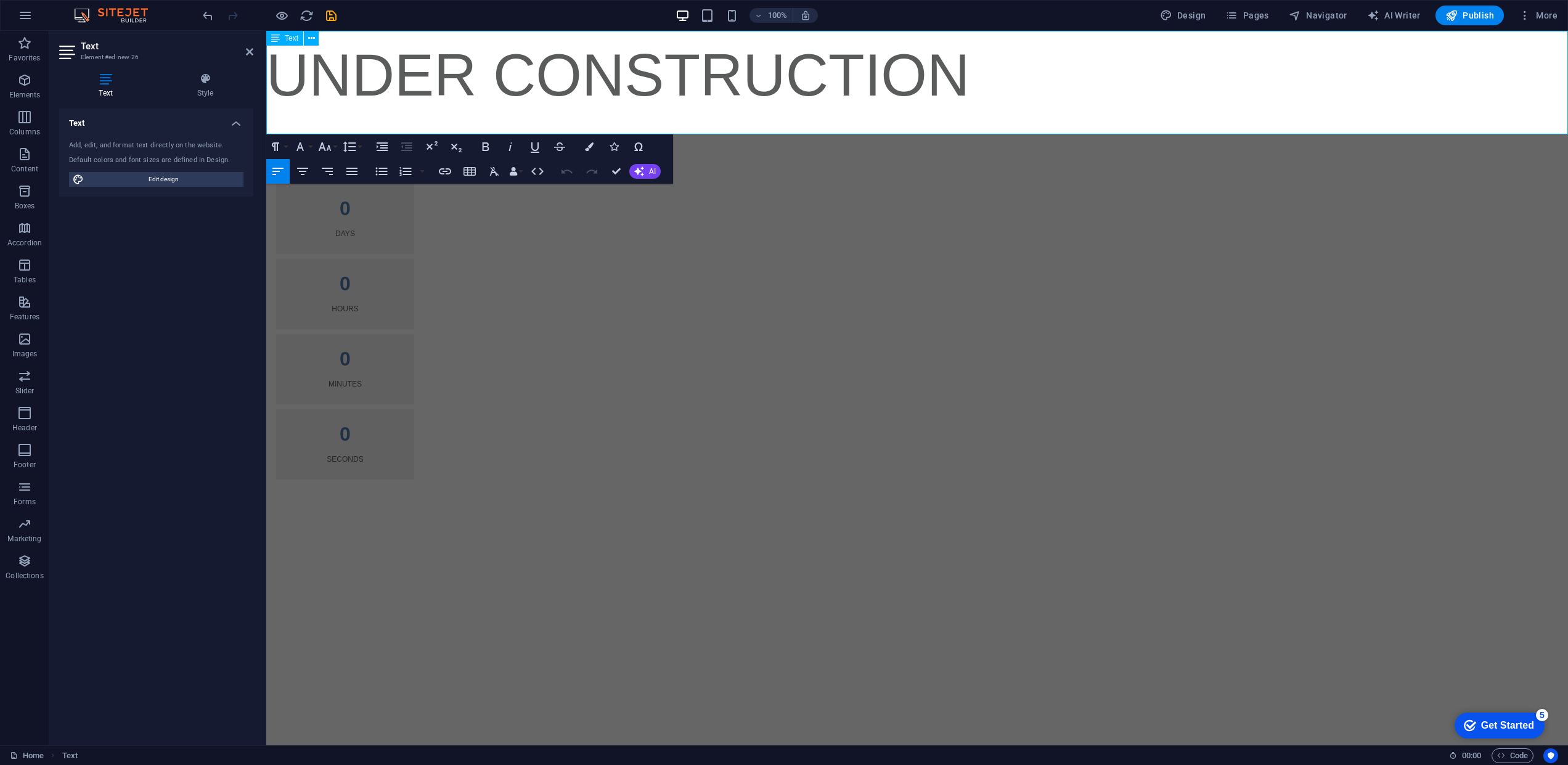
click at [737, 80] on span "UNDER CONSTRUCTION" at bounding box center [618, 74] width 703 height 66
click at [307, 175] on icon "button" at bounding box center [303, 171] width 15 height 15
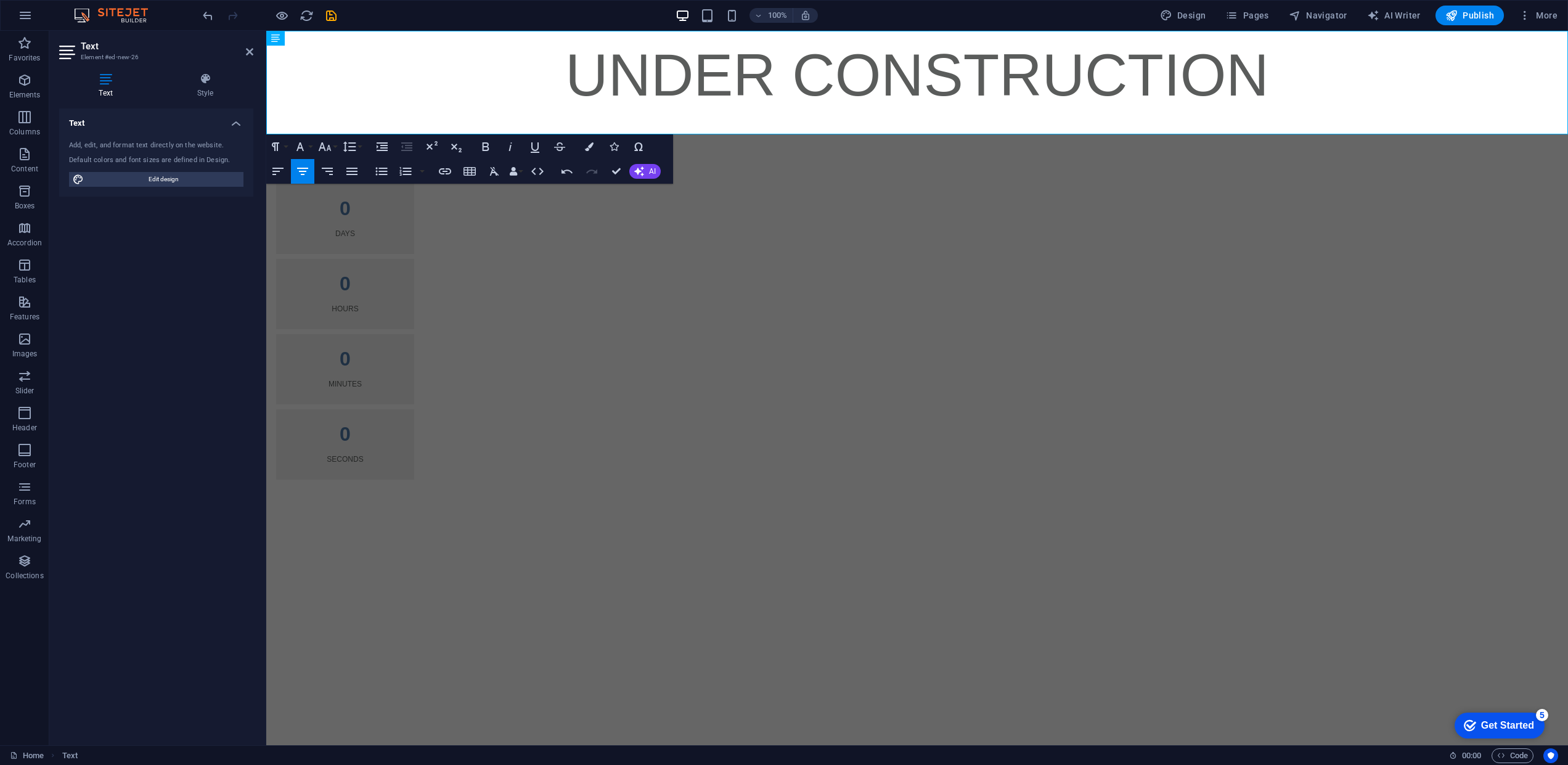
click at [987, 382] on html "Skip to main content UNDER CONSTRUCTION 0 Days 0 Hours 0 Minutes 0 Seconds" at bounding box center [917, 280] width 1302 height 498
click at [1463, 18] on span "Publish" at bounding box center [1469, 16] width 48 height 13
